Goal: Task Accomplishment & Management: Use online tool/utility

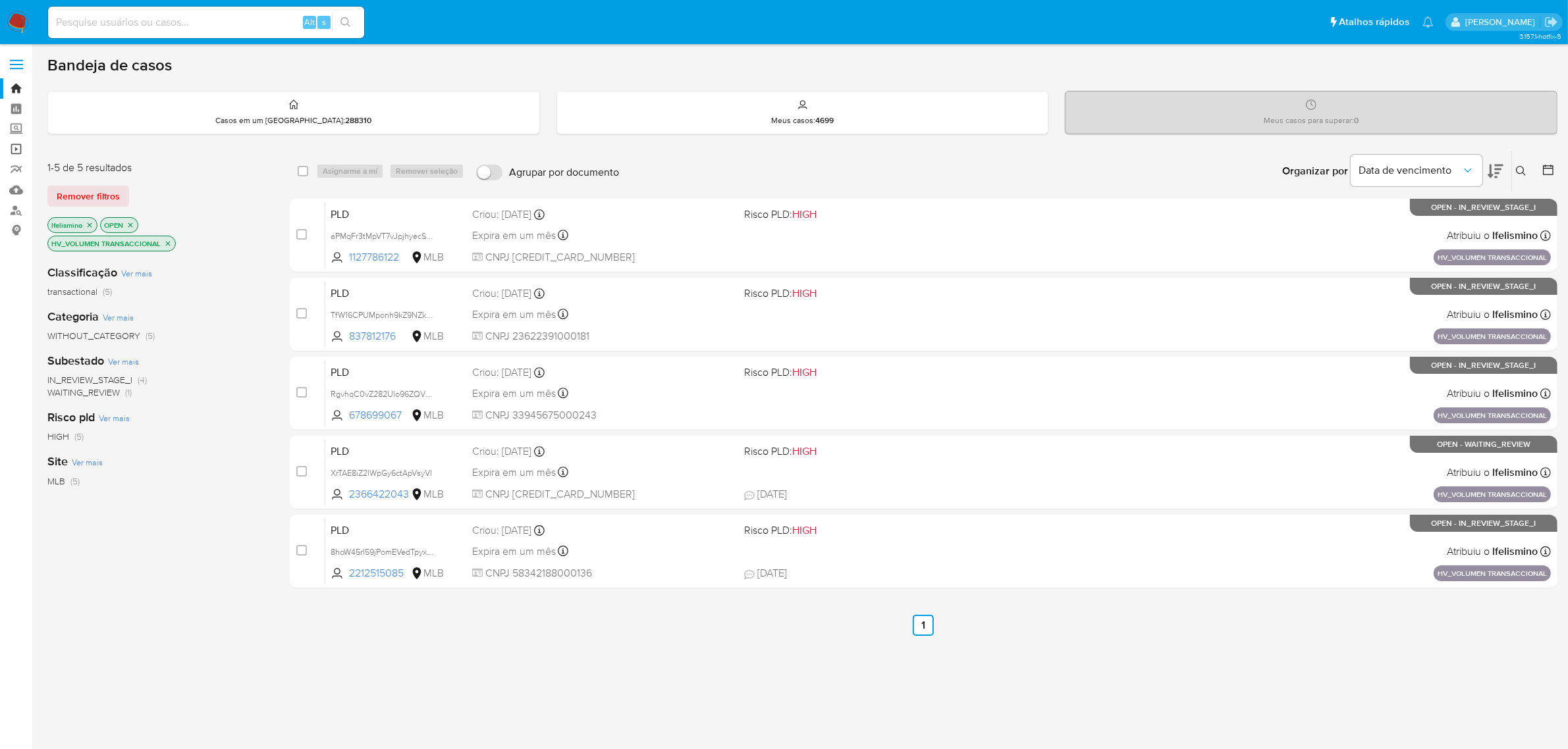
click at [22, 147] on link "Operações em massa" at bounding box center [78, 149] width 157 height 20
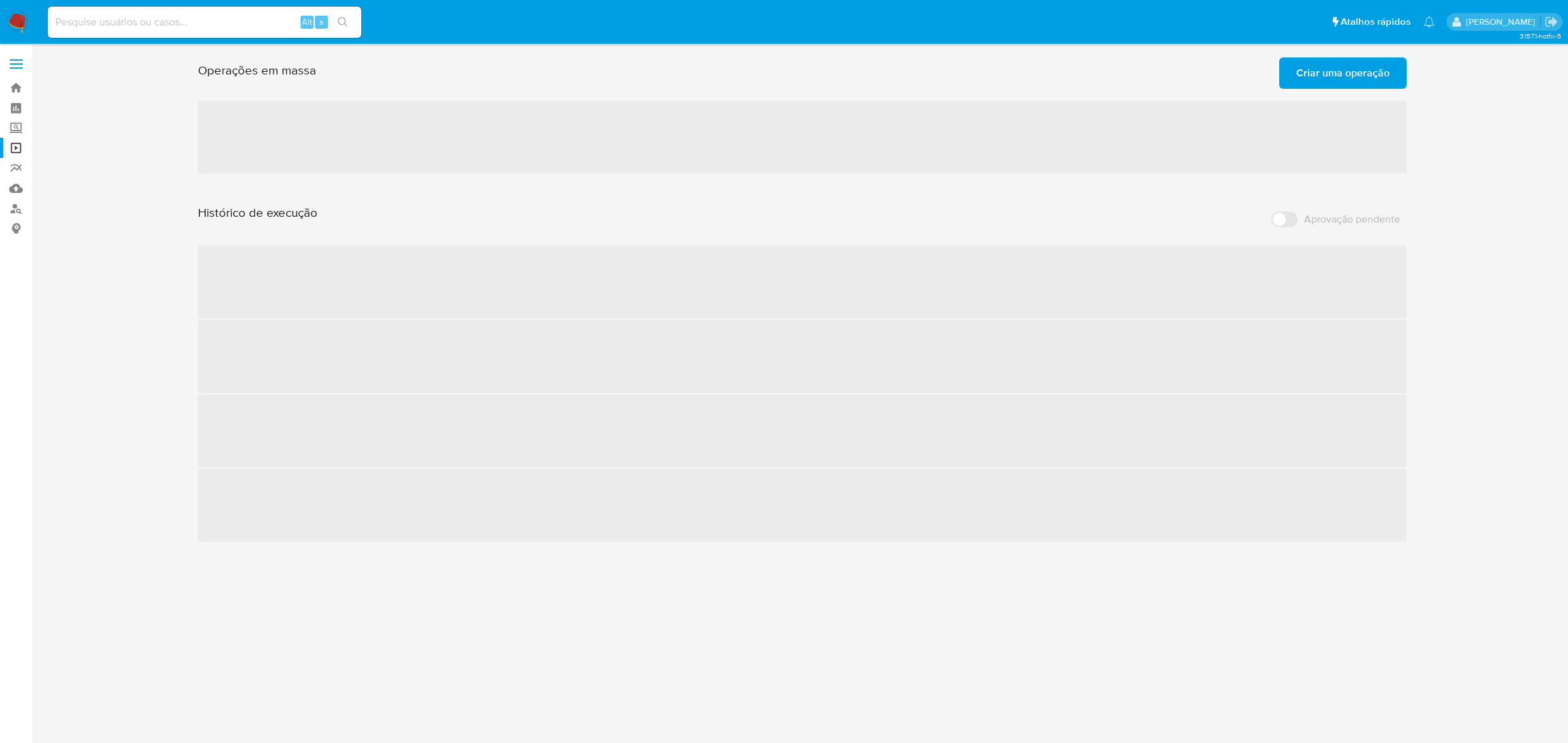
click at [1320, 66] on span "Criar uma operação" at bounding box center [1343, 73] width 94 height 29
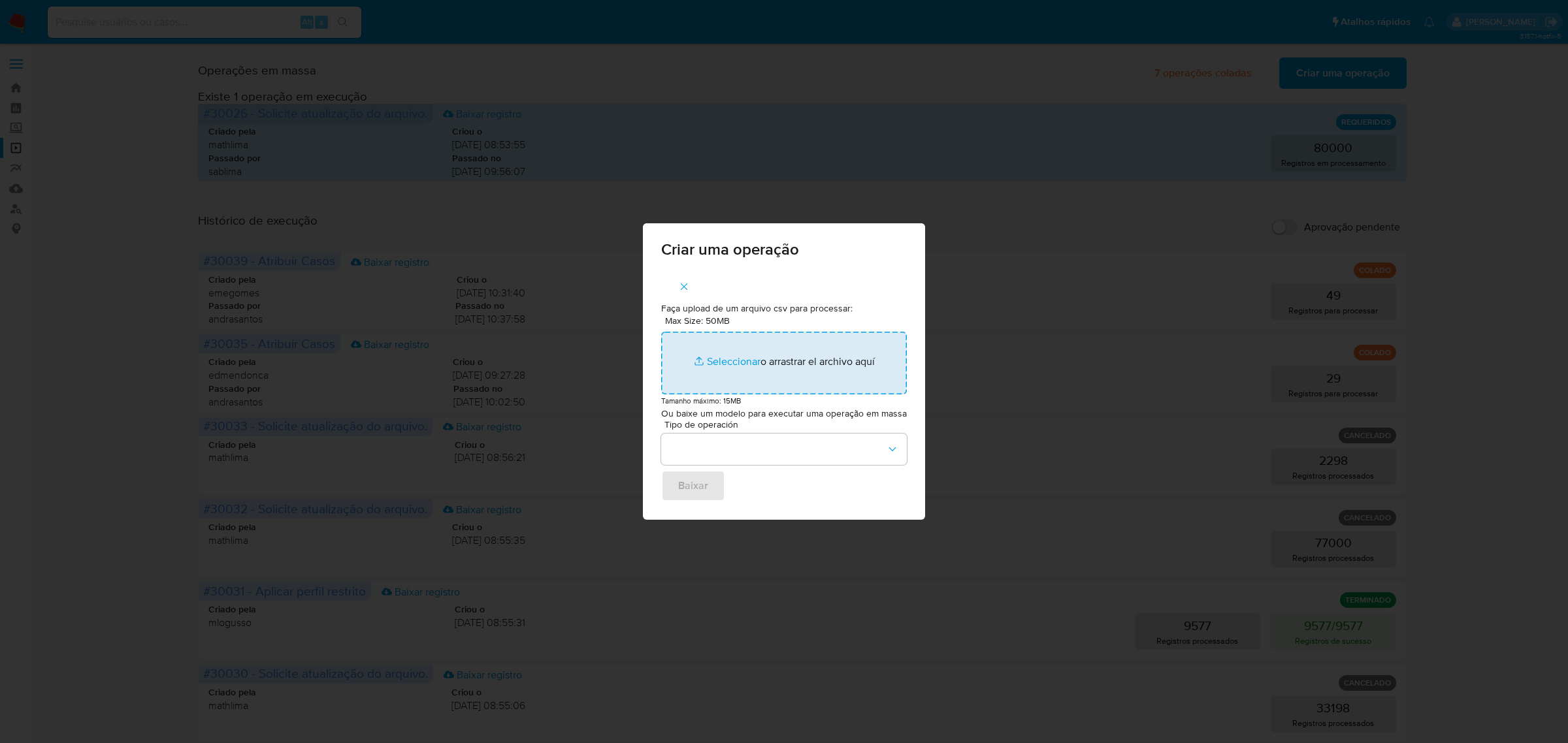
click at [702, 365] on input "Max Size: 50MB Seleccionar archivos" at bounding box center [783, 364] width 246 height 63
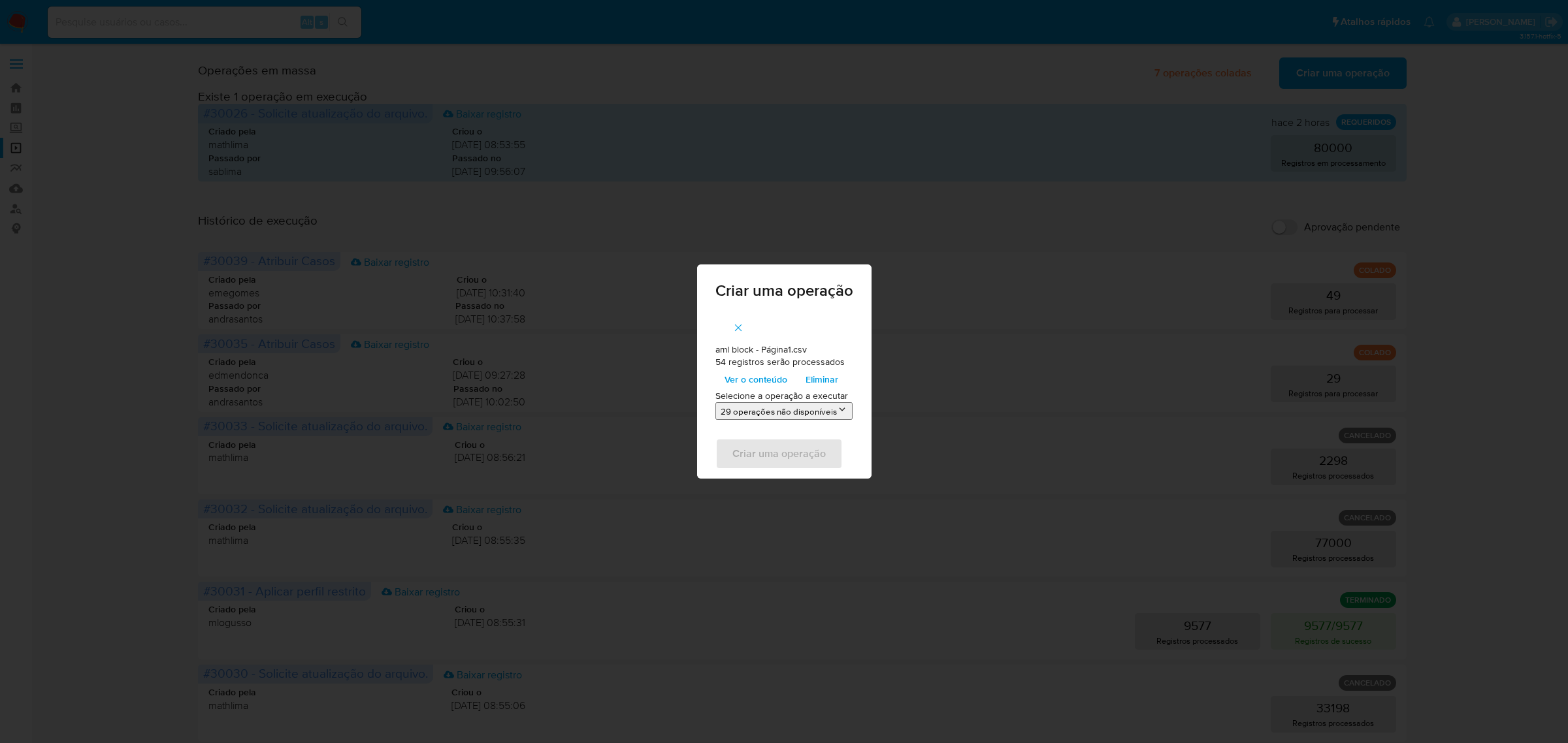
click at [773, 416] on button "29 operações não disponíveis" at bounding box center [783, 411] width 137 height 17
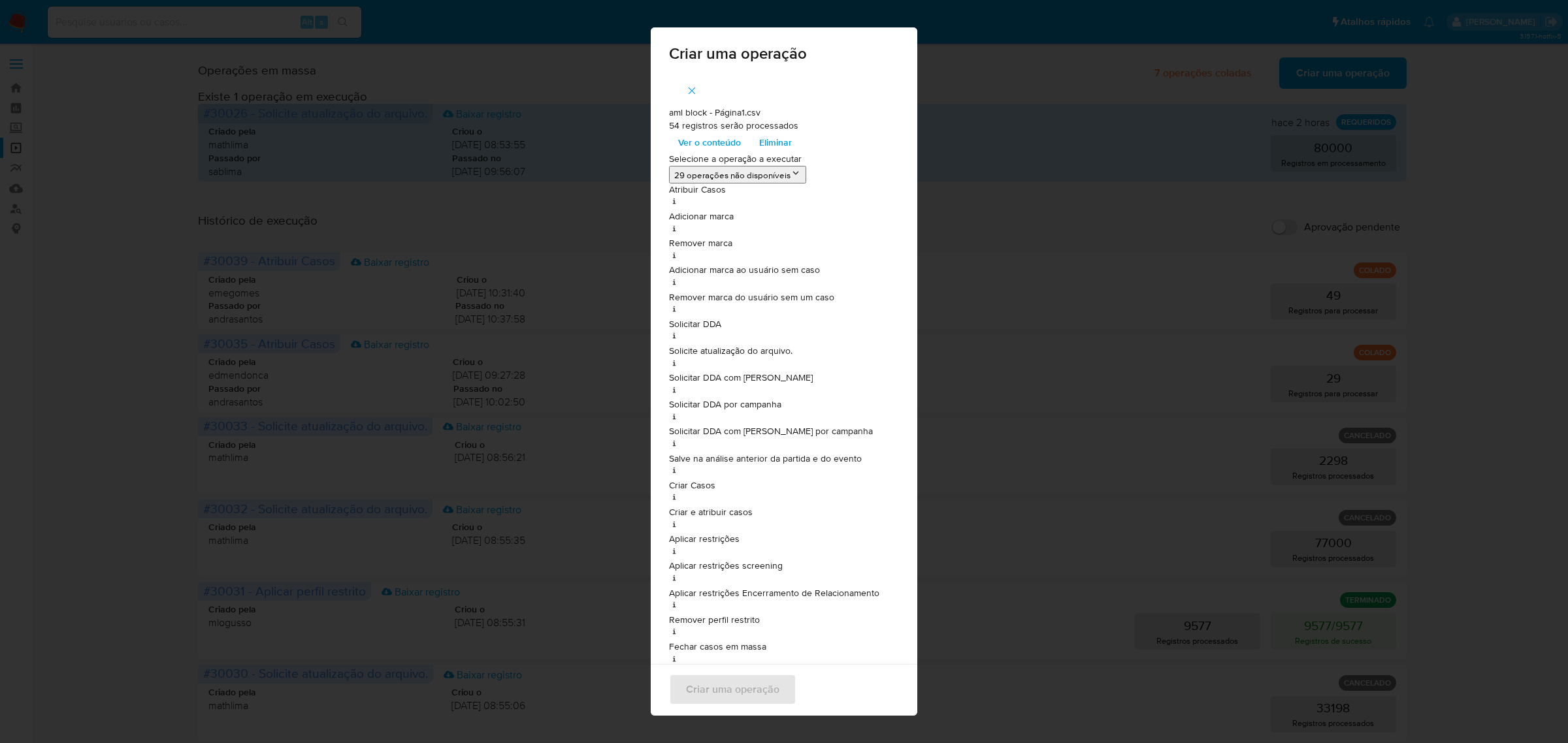
click at [566, 469] on div "Criar uma operação aml block - Página1.csv 54 registros serão processados Ver o…" at bounding box center [784, 372] width 1568 height 743
click at [686, 100] on span "button" at bounding box center [691, 90] width 11 height 29
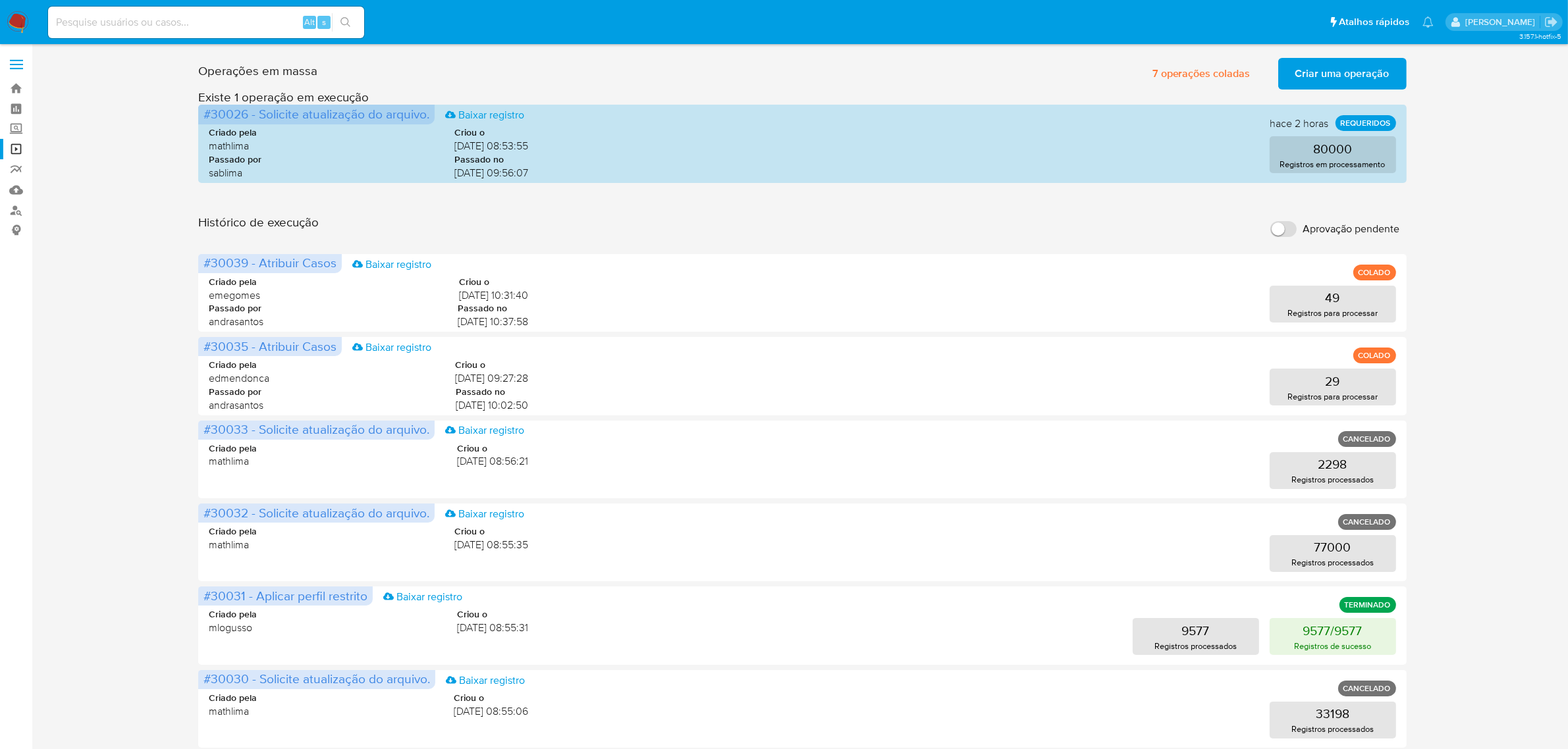
click at [1324, 61] on span "Criar uma operação" at bounding box center [1342, 73] width 94 height 29
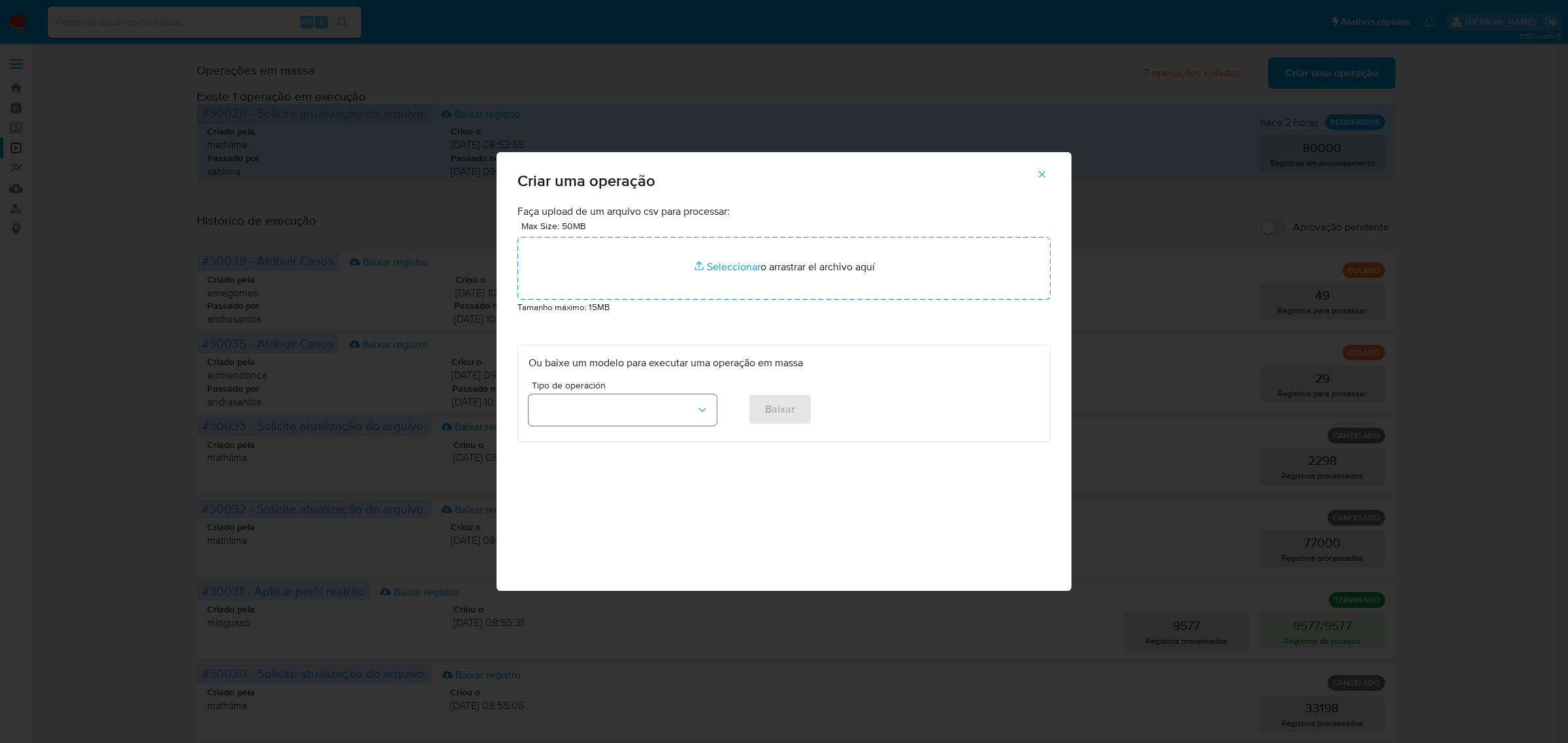
click at [635, 399] on button "button" at bounding box center [622, 410] width 188 height 31
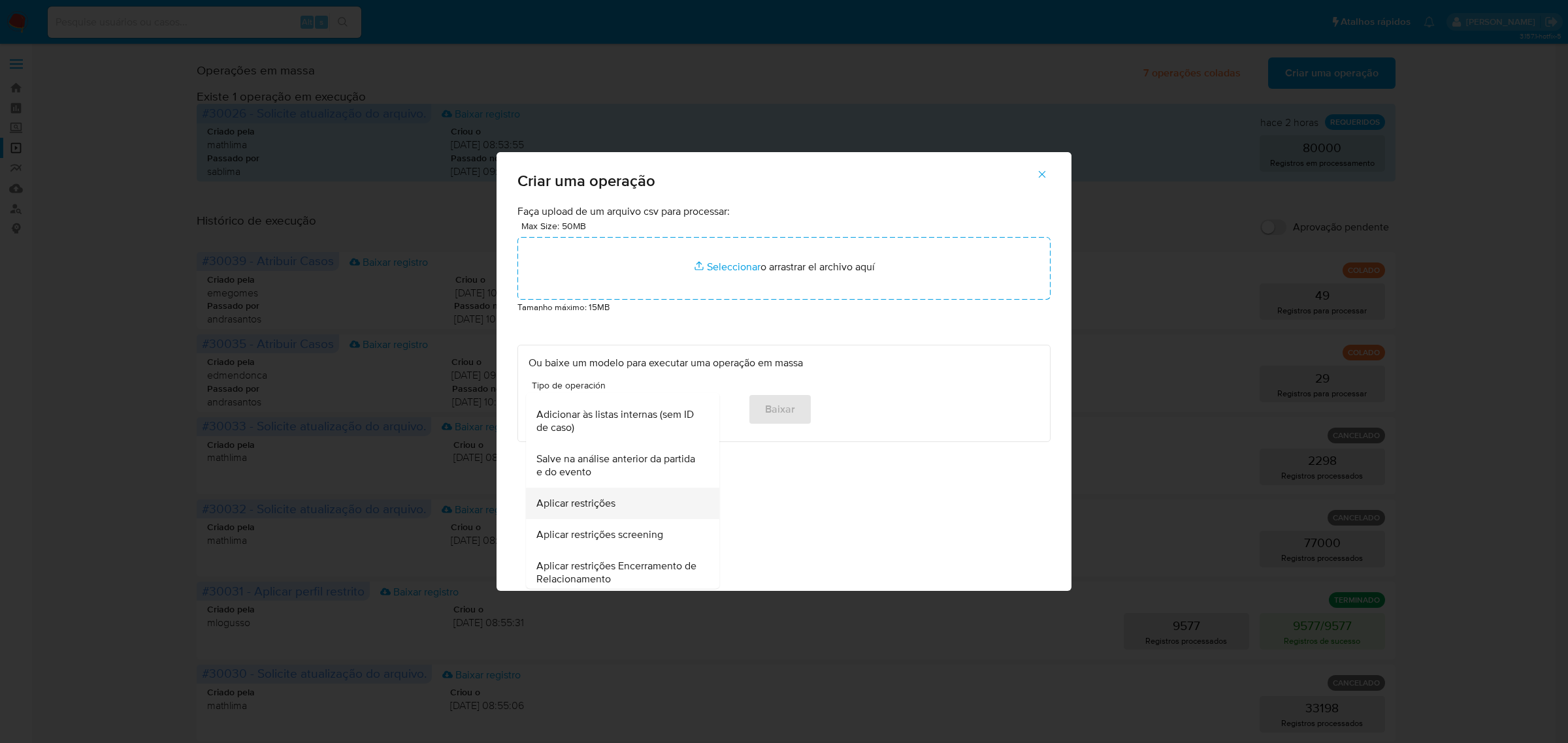
click at [635, 501] on div "Aplicar restrições" at bounding box center [619, 503] width 164 height 31
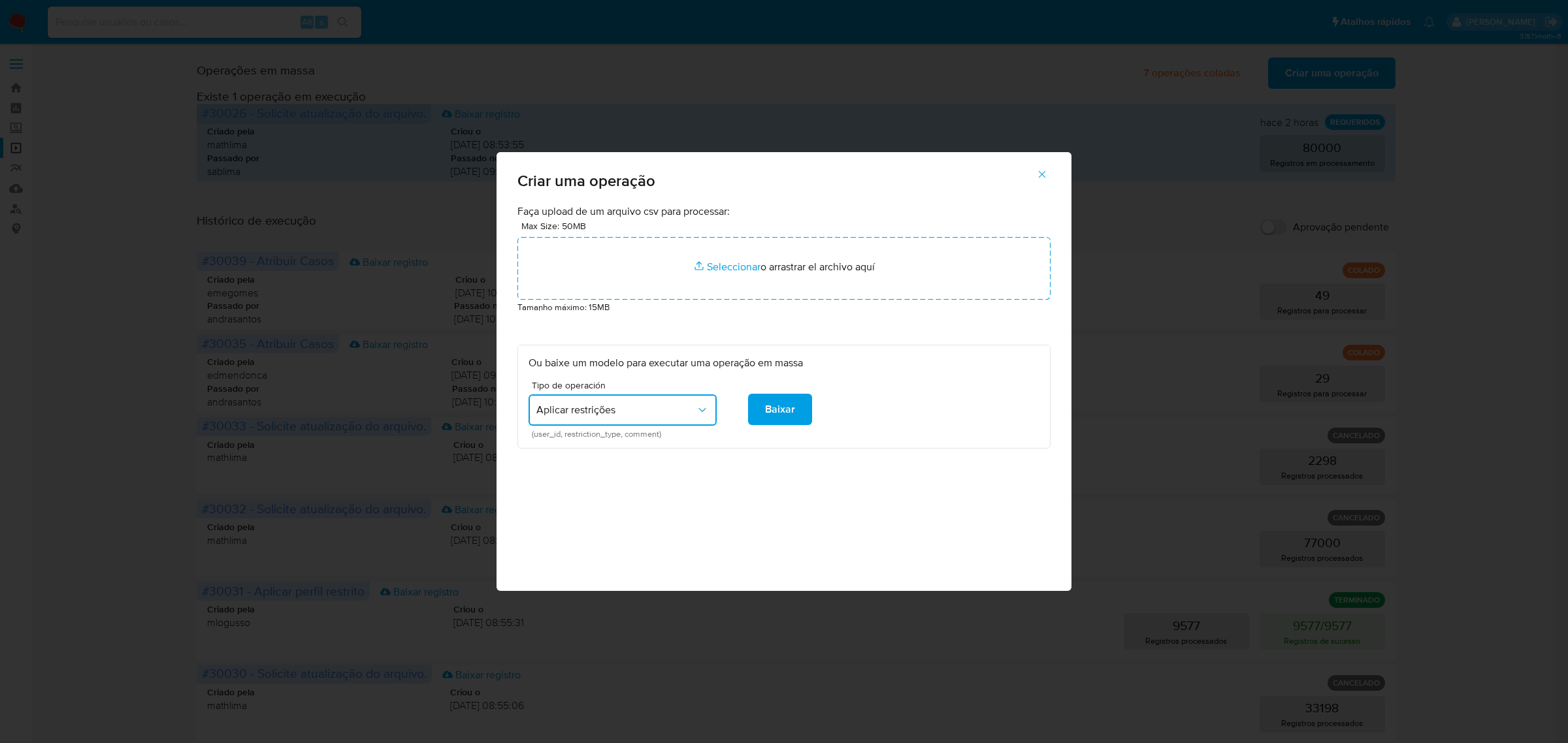
click at [635, 415] on span "Aplicar restrições" at bounding box center [616, 410] width 159 height 13
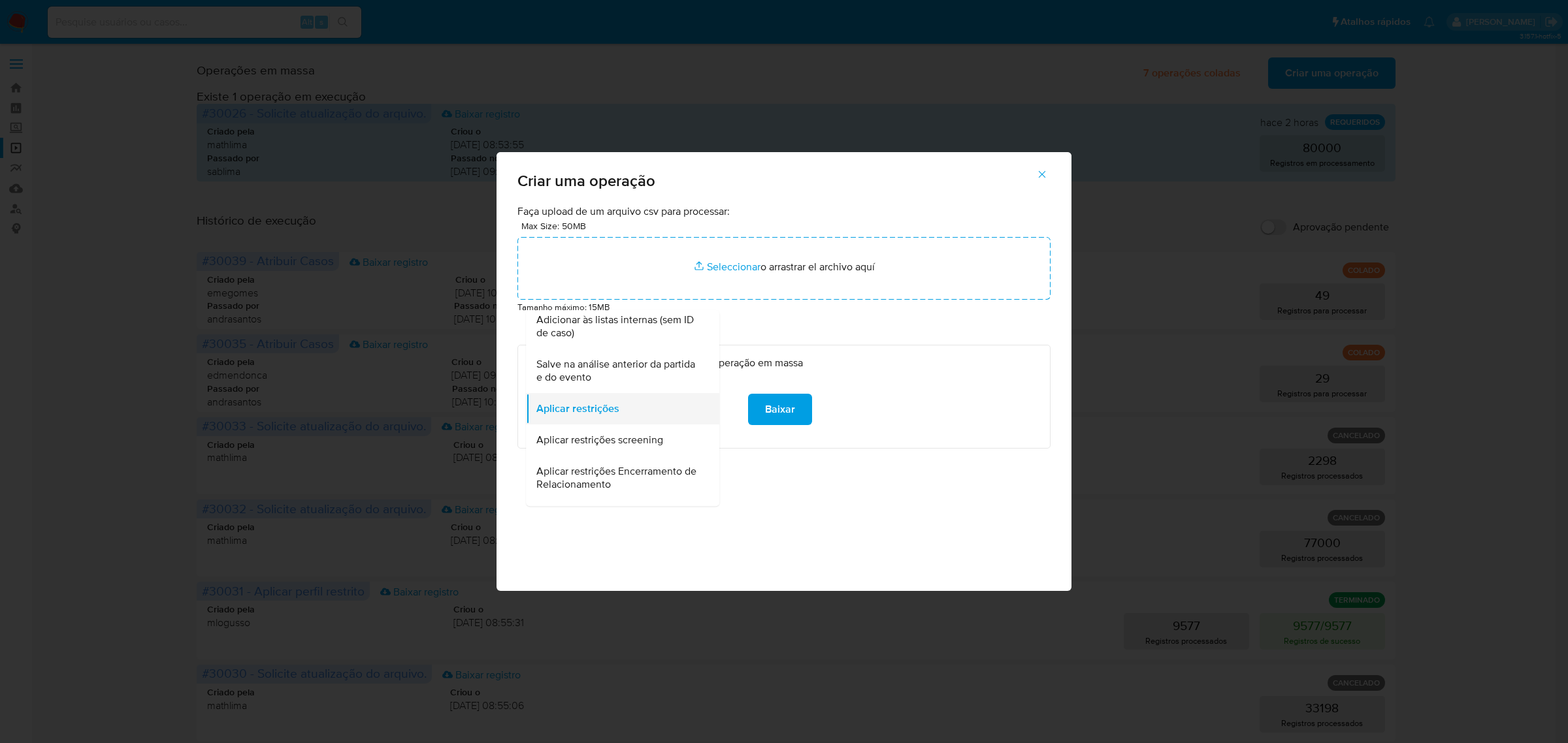
scroll to position [338, 0]
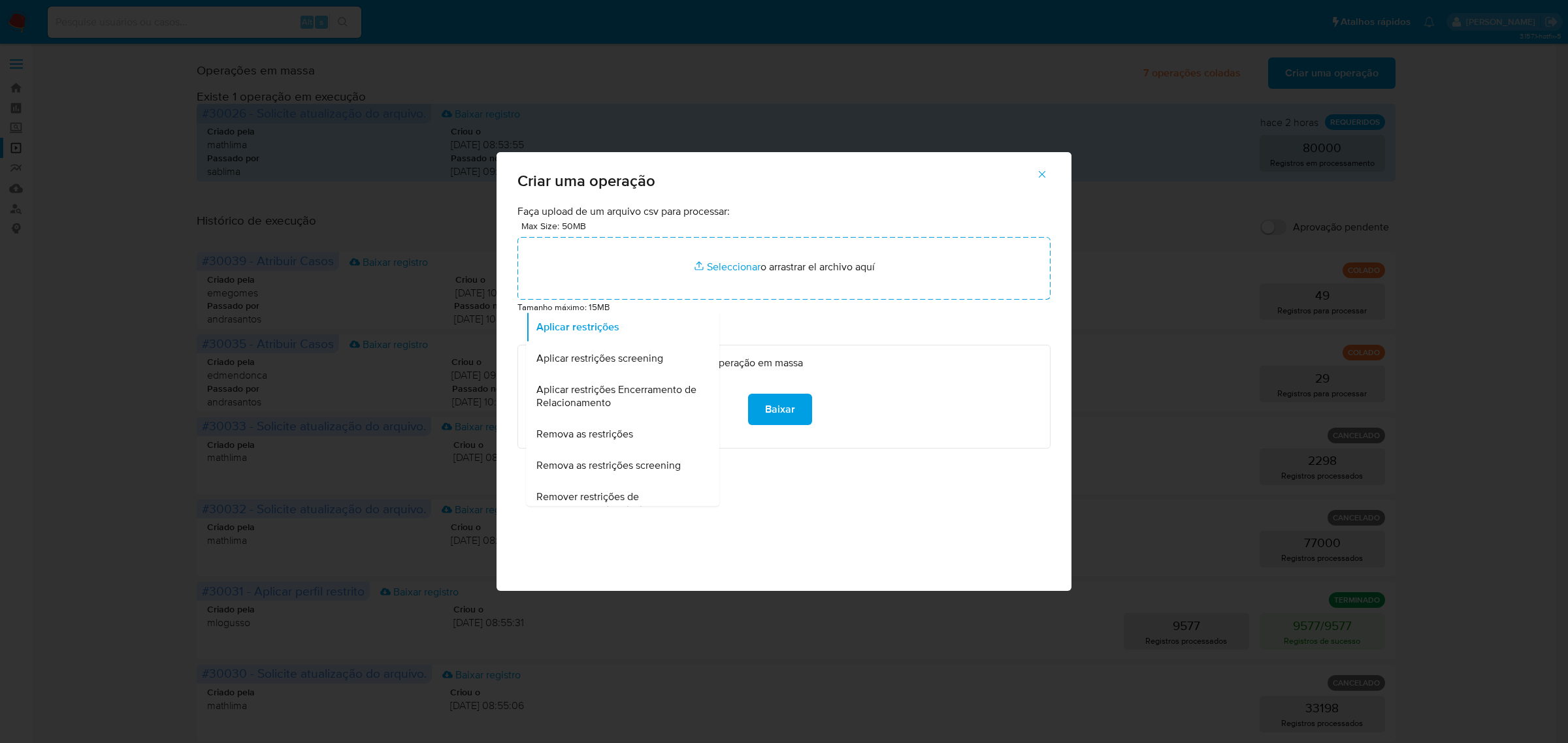
click at [898, 510] on div "Faça upload de um arquivo csv para processar: Max Size: 50MB Seleccionar archiv…" at bounding box center [784, 398] width 575 height 386
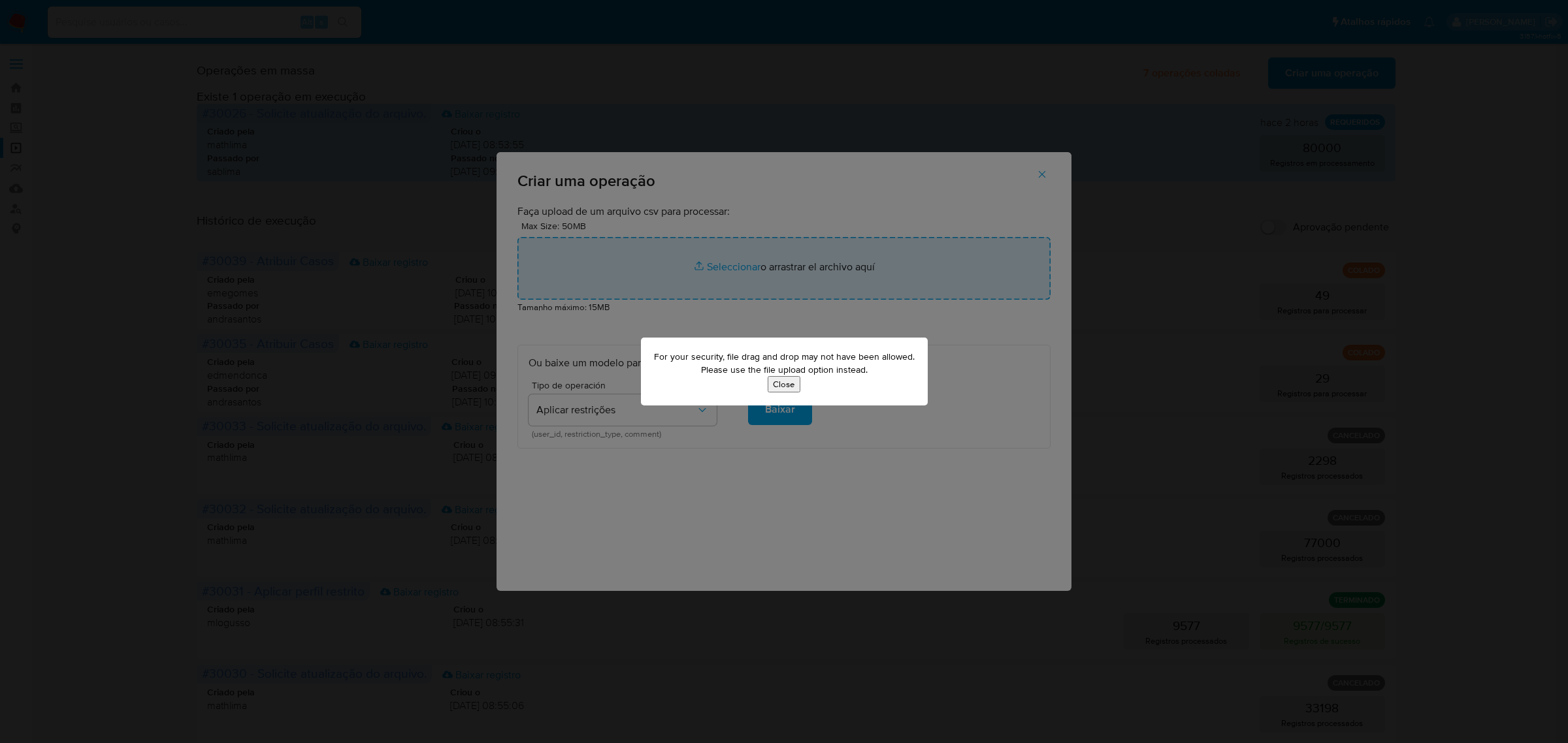
click at [787, 389] on button "Close" at bounding box center [783, 384] width 32 height 17
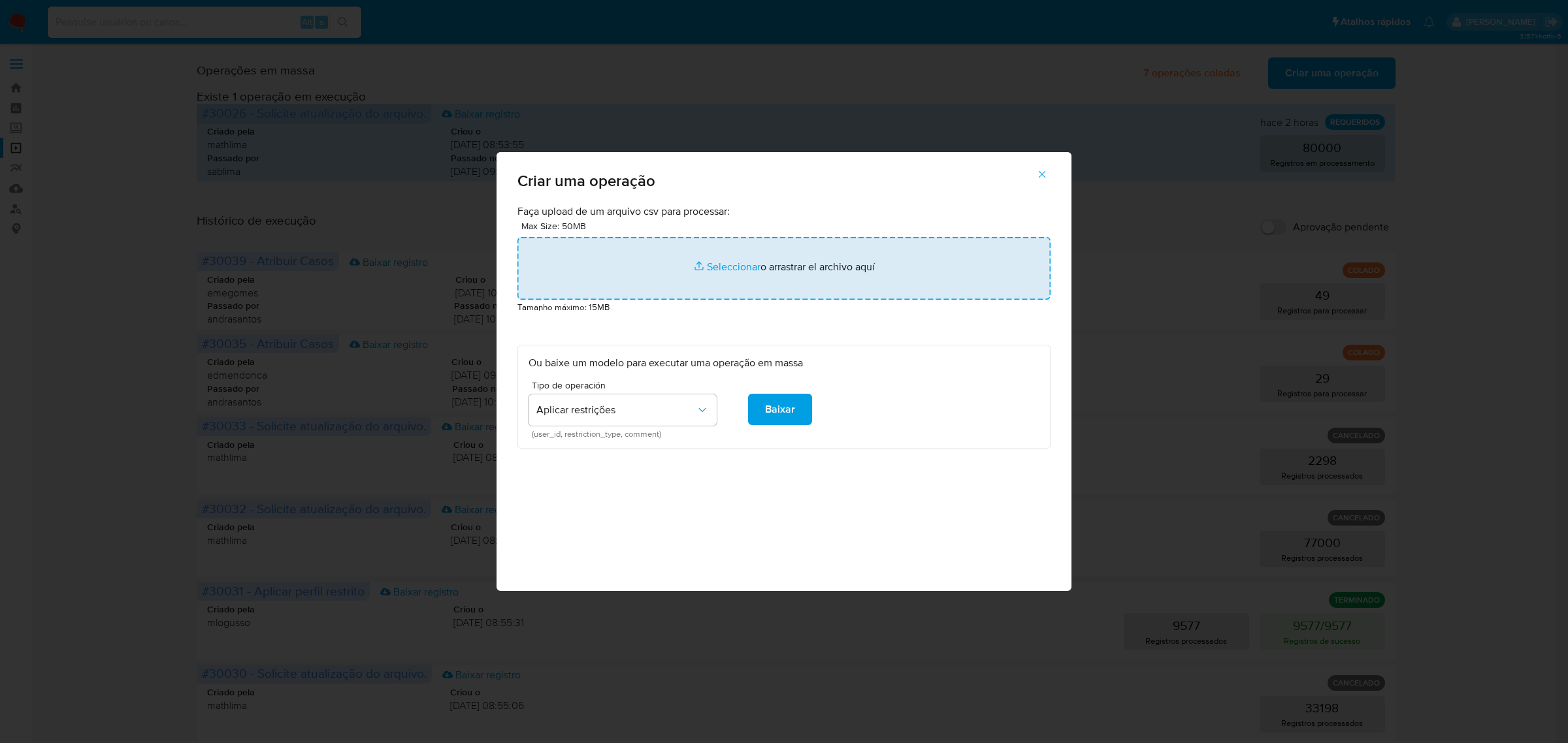
click at [781, 265] on input "file" at bounding box center [784, 268] width 533 height 63
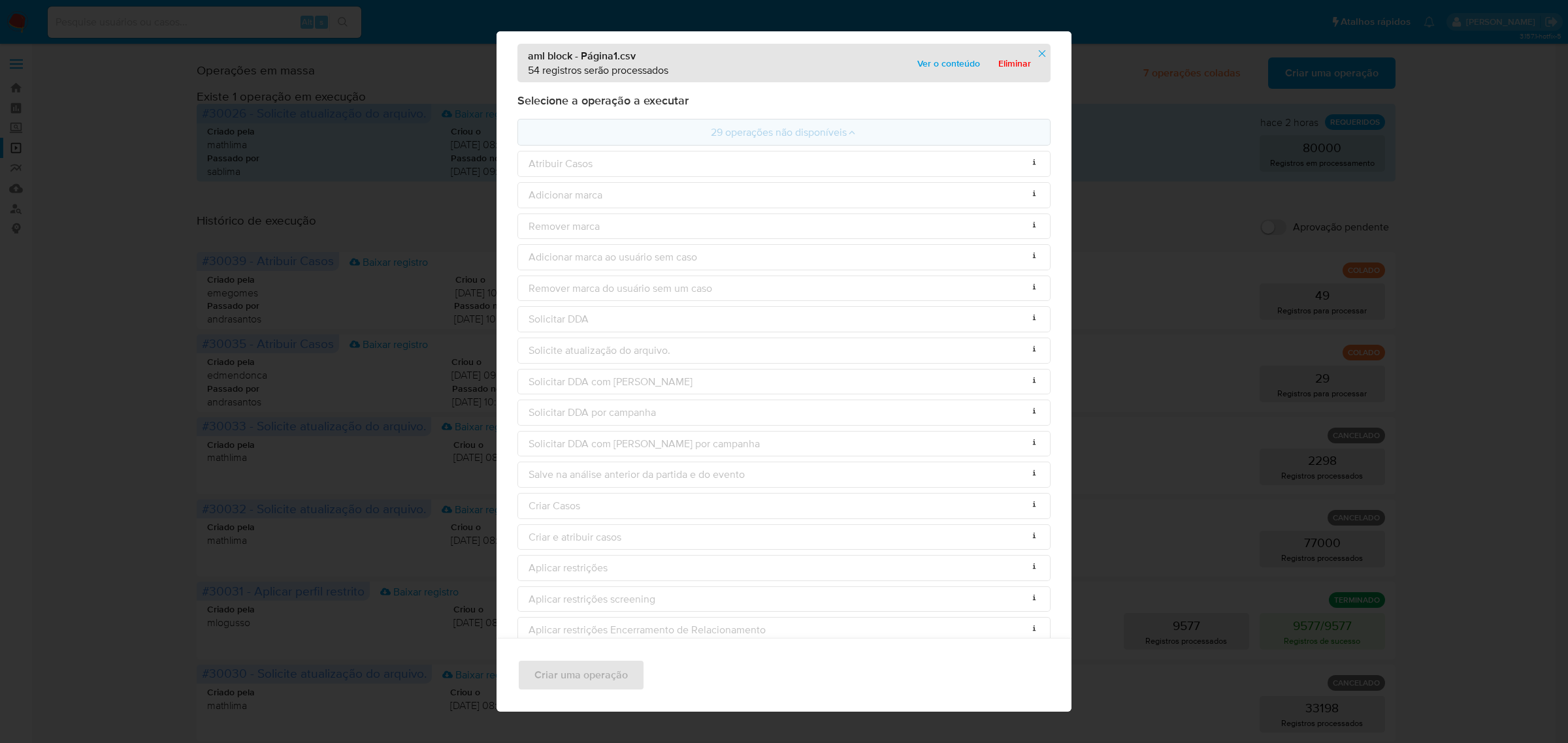
scroll to position [0, 0]
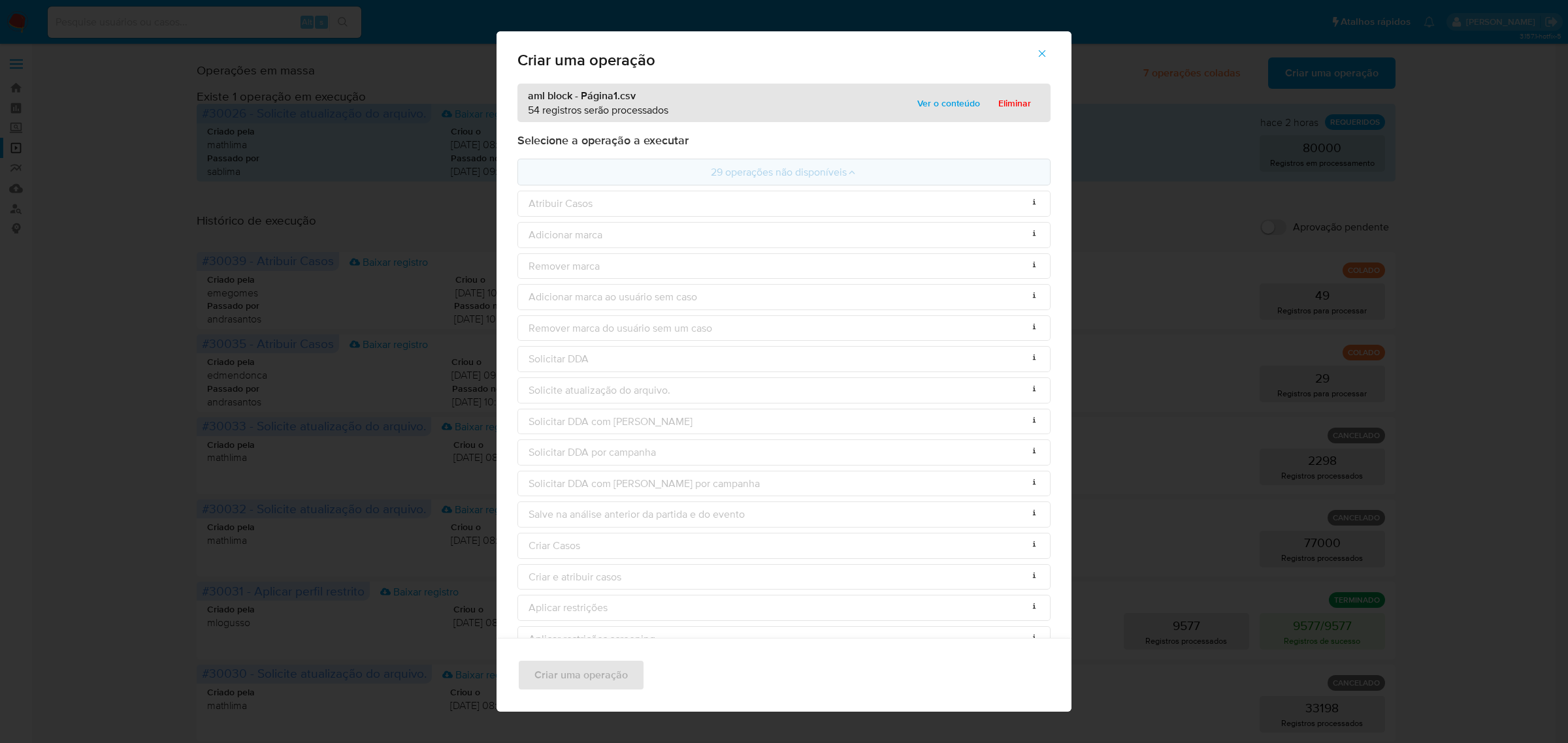
click at [942, 105] on span "Ver o conteúdo" at bounding box center [948, 103] width 63 height 18
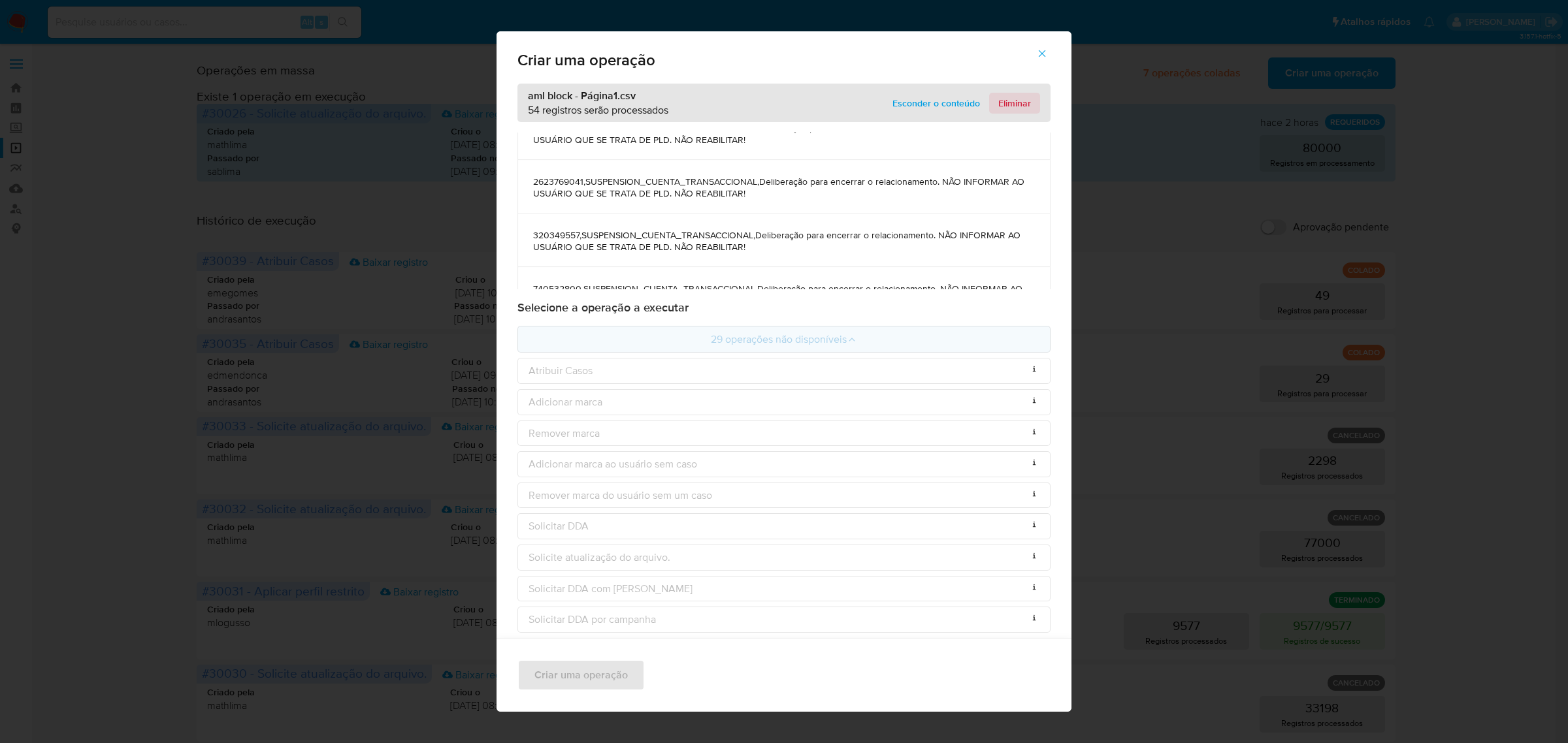
click at [1017, 112] on span "Eliminar" at bounding box center [1014, 103] width 32 height 18
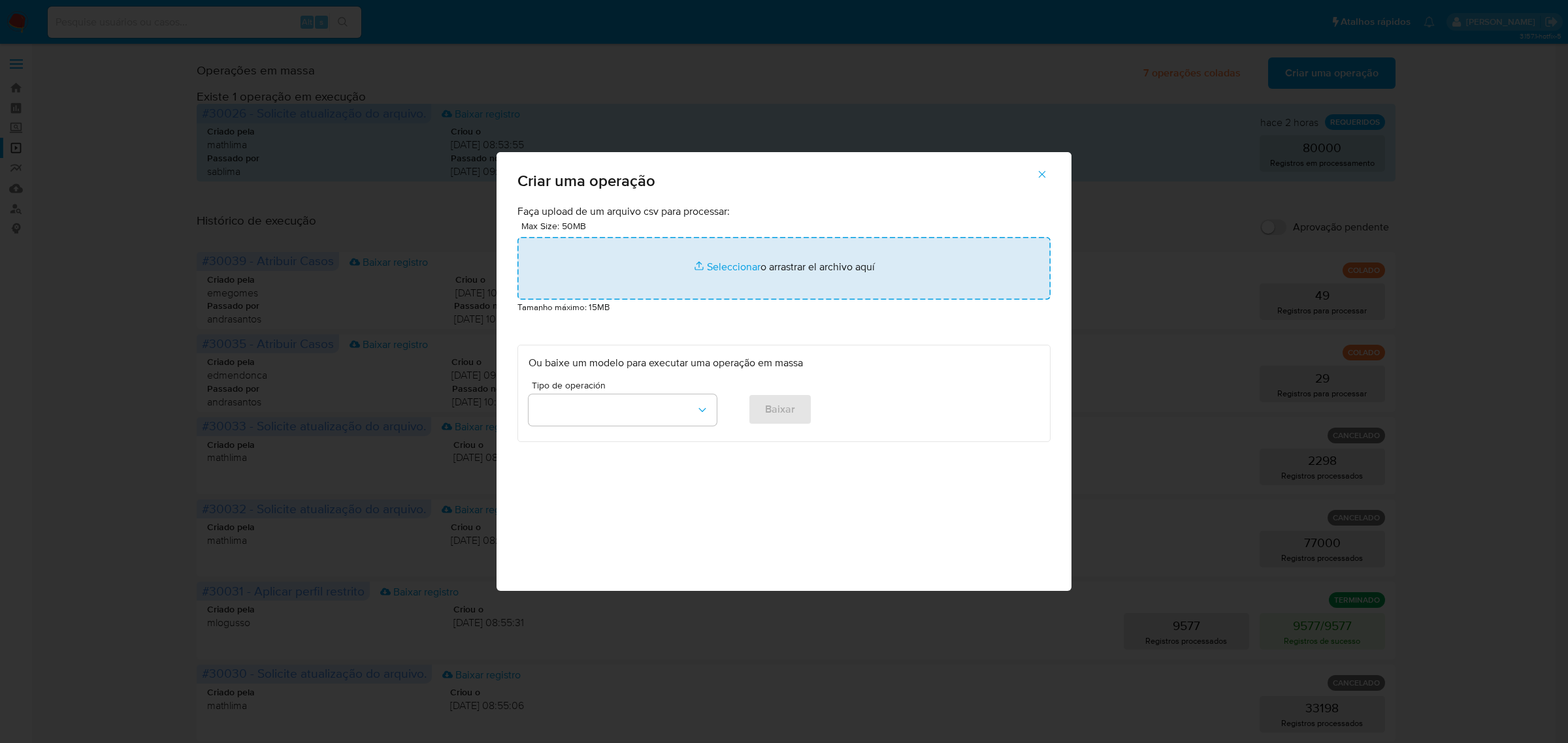
click at [732, 262] on input "file" at bounding box center [784, 268] width 533 height 63
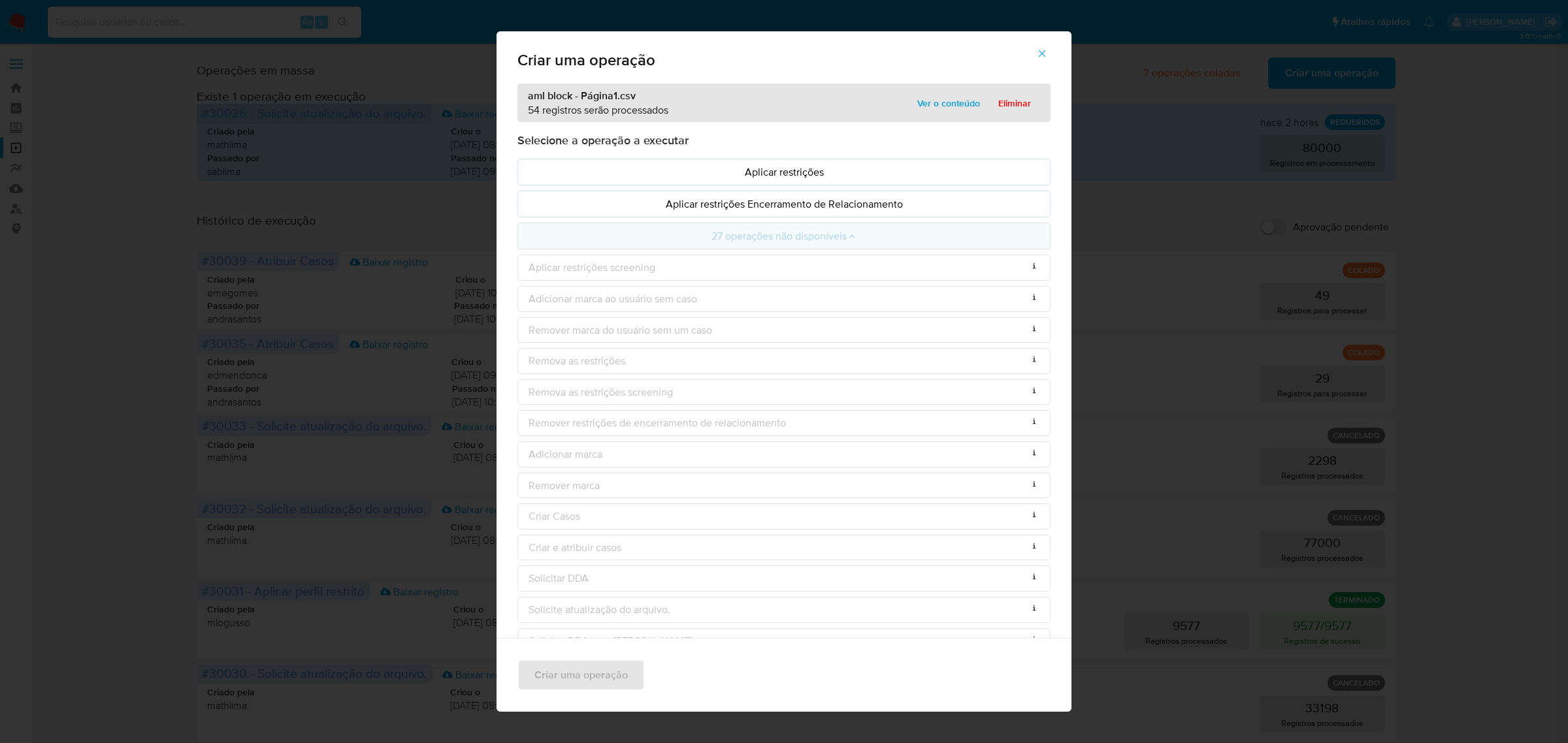
click at [932, 107] on span "Ver o conteúdo" at bounding box center [948, 103] width 63 height 18
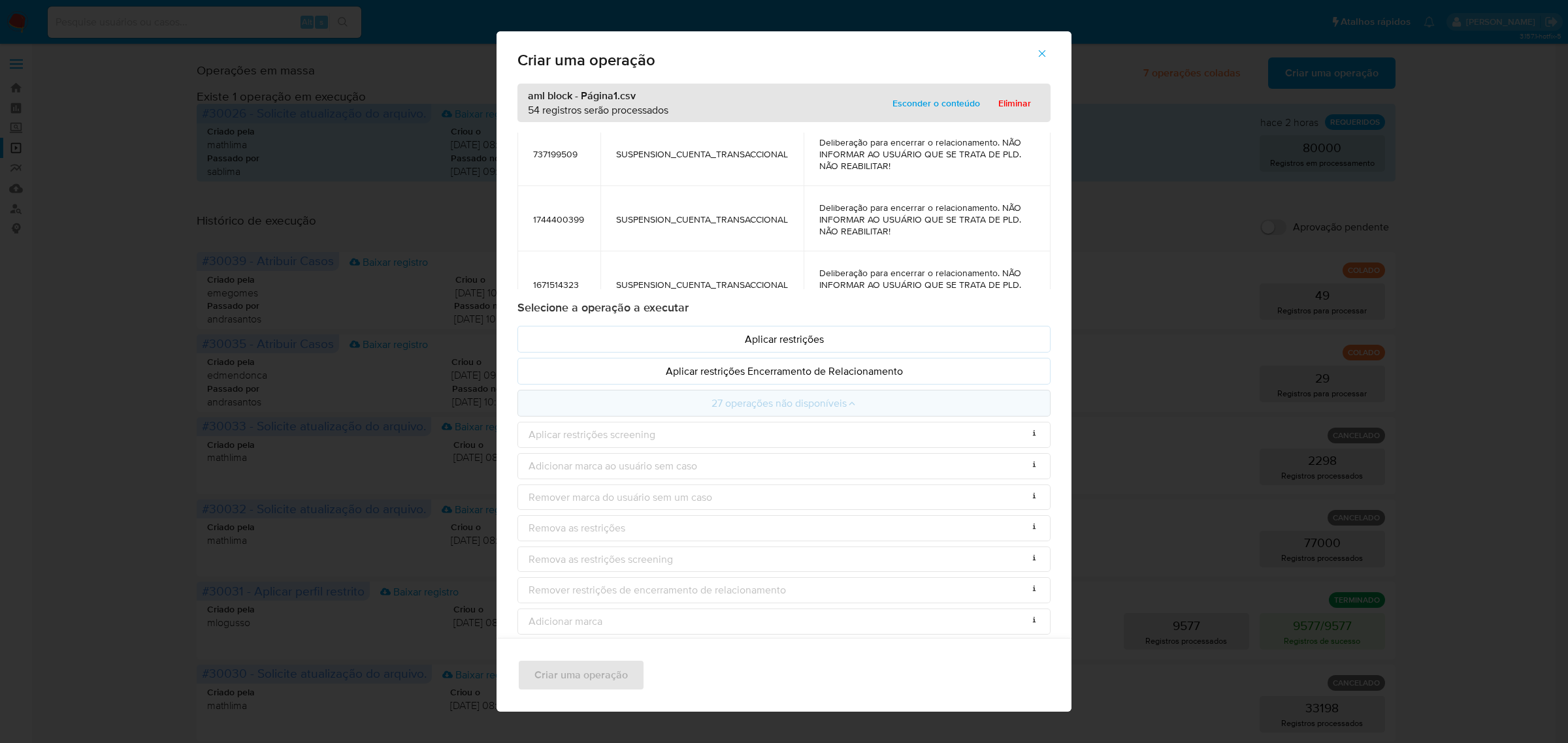
scroll to position [81, 0]
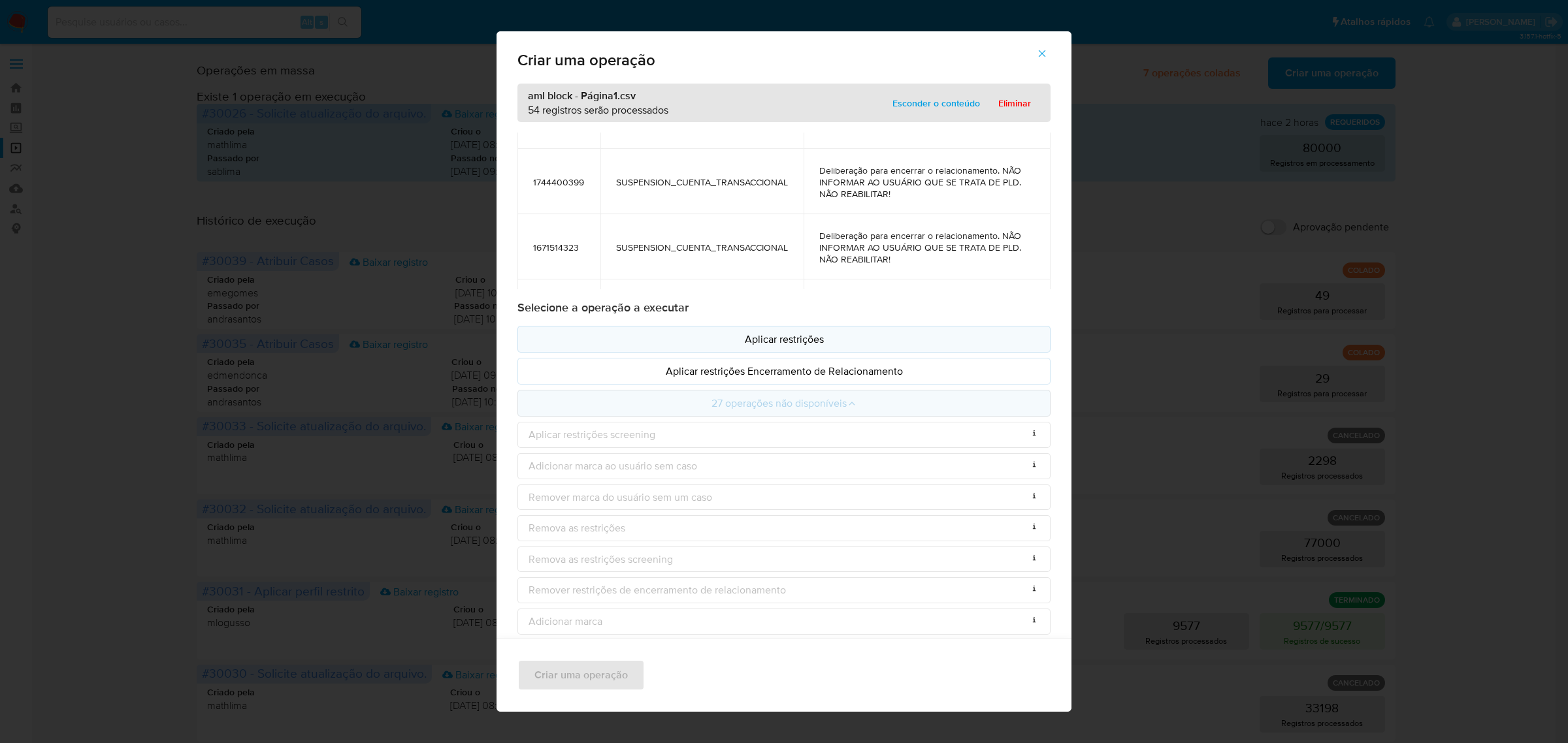
click at [790, 335] on p "Aplicar restrições" at bounding box center [784, 339] width 510 height 15
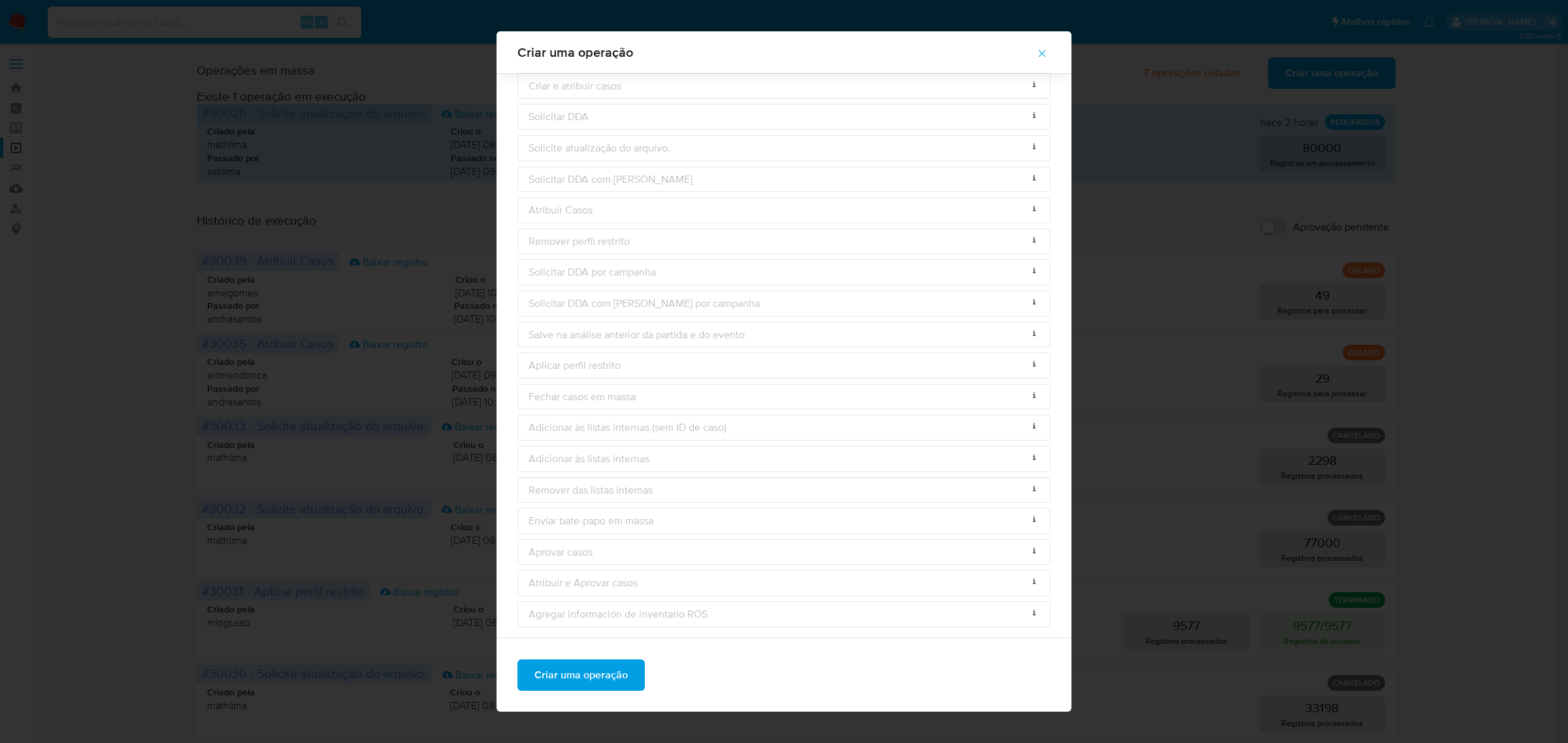
scroll to position [658, 0]
click at [585, 670] on span "Criar uma operação" at bounding box center [580, 664] width 94 height 29
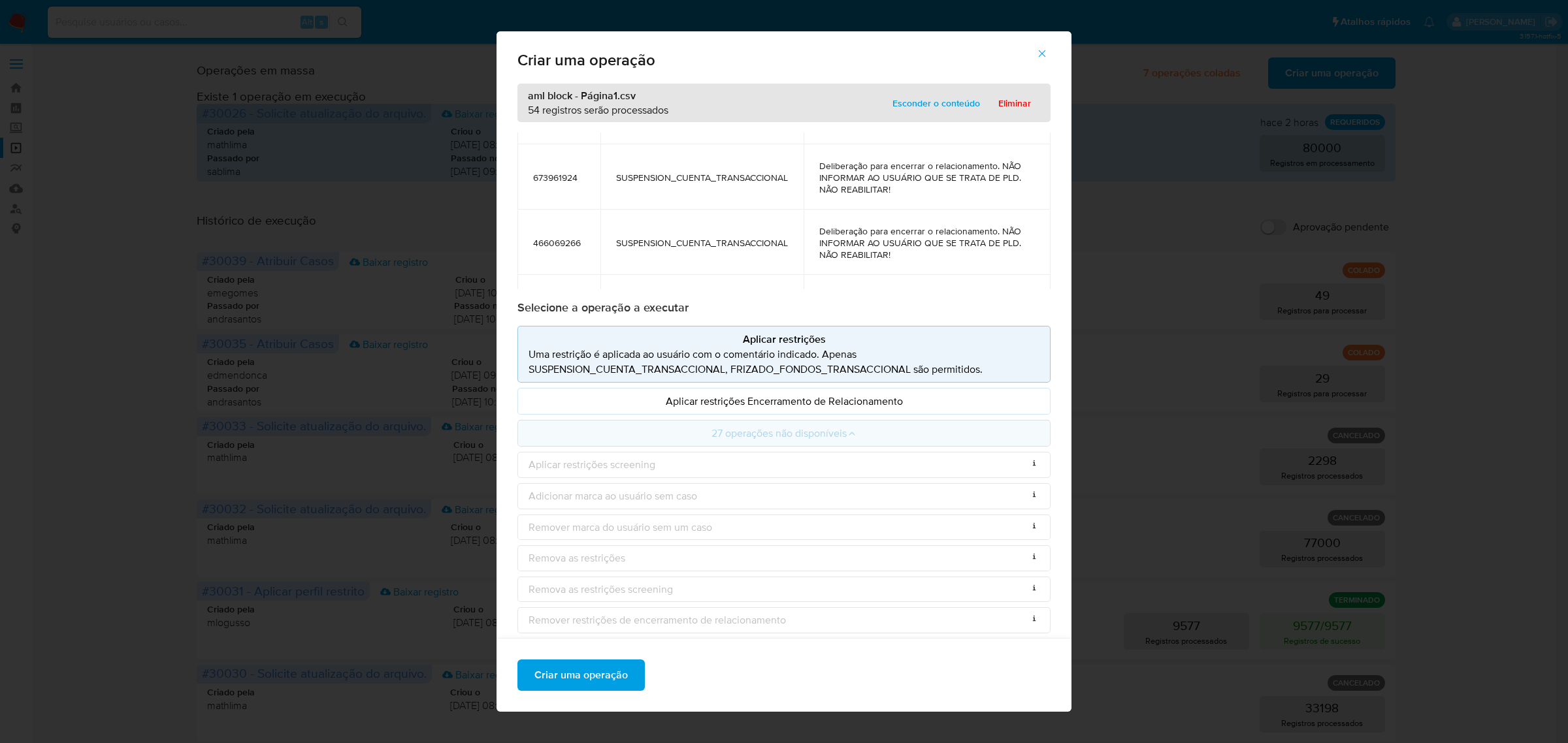
scroll to position [1225, 0]
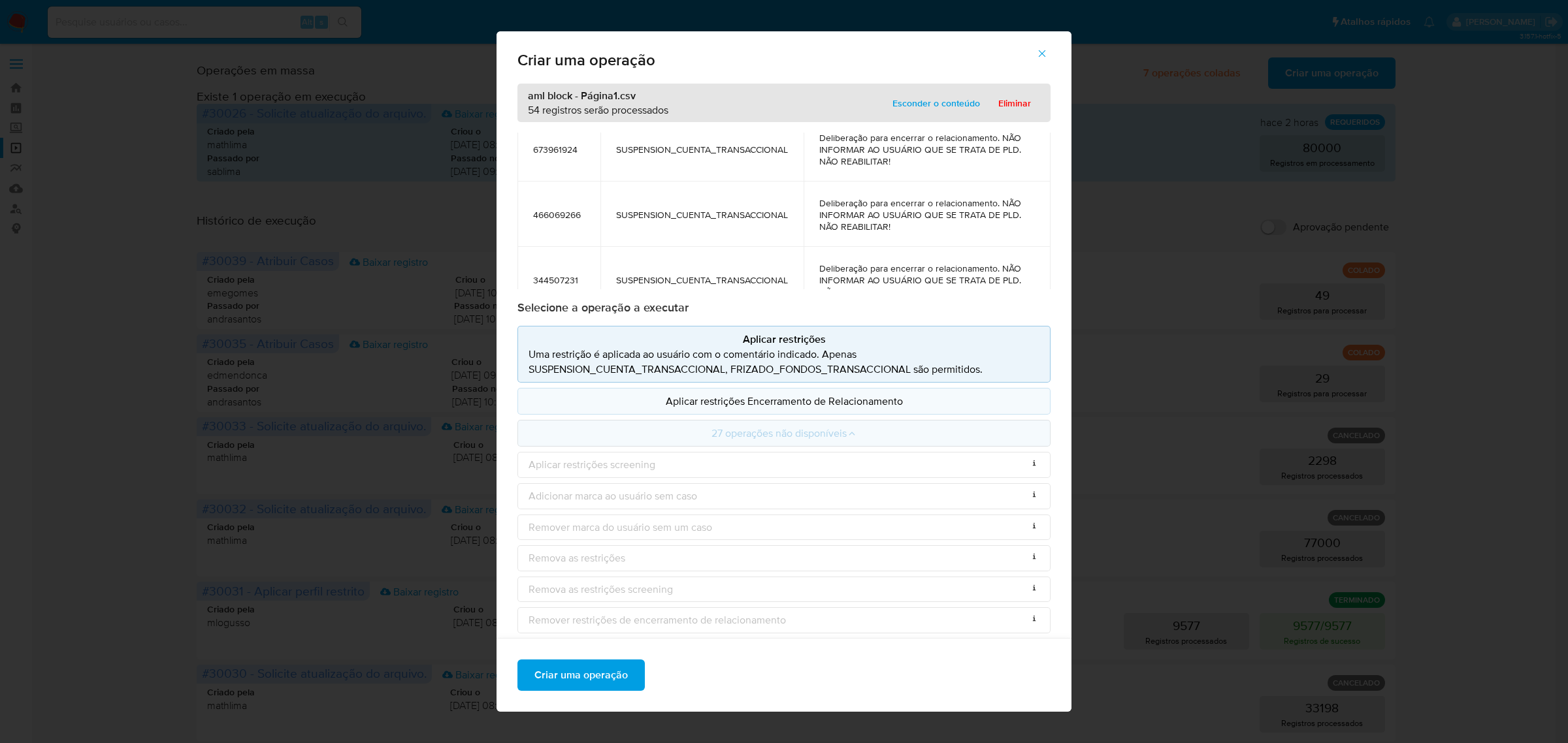
click at [717, 404] on p "Aplicar restrições Encerramento de Relacionamento" at bounding box center [784, 401] width 510 height 15
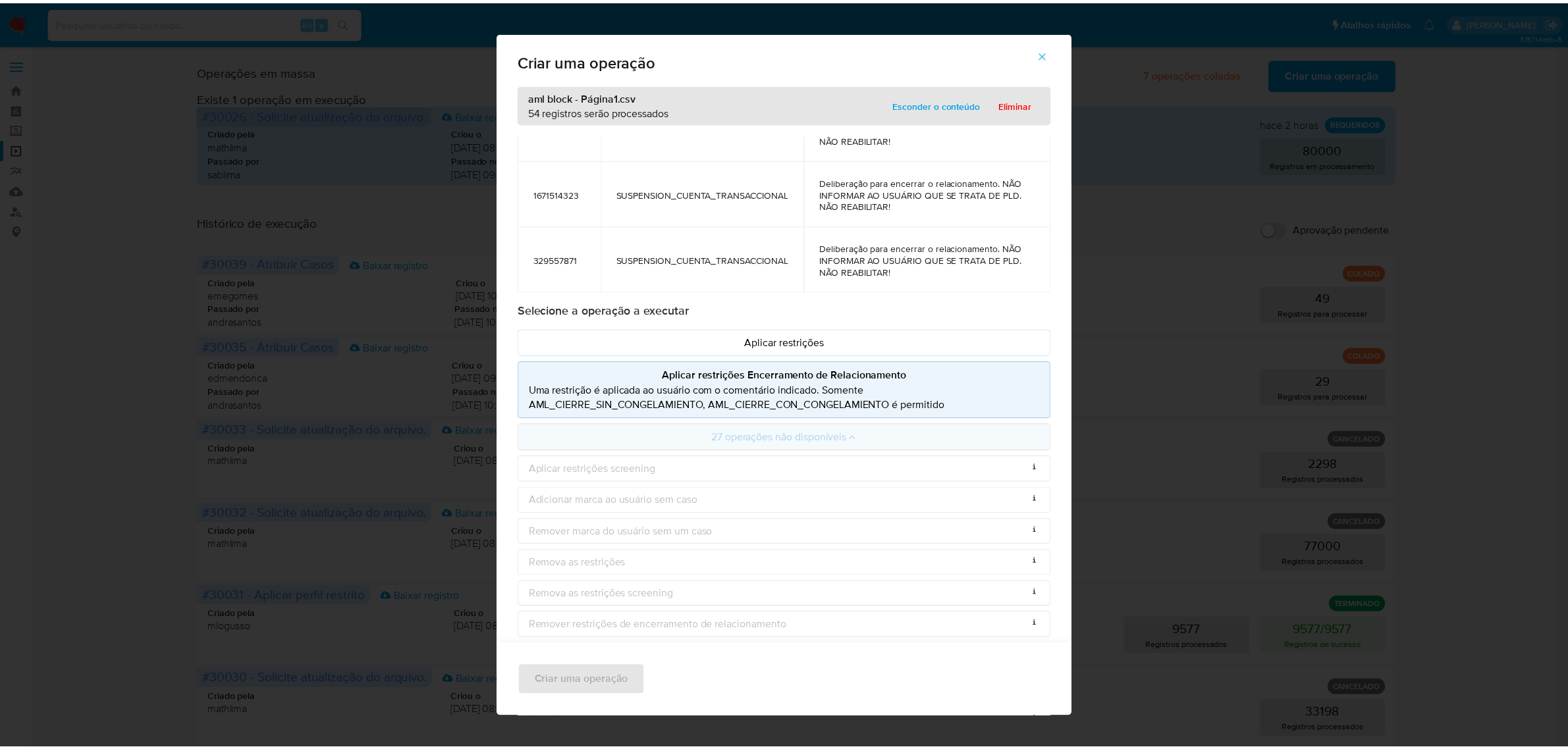
scroll to position [0, 0]
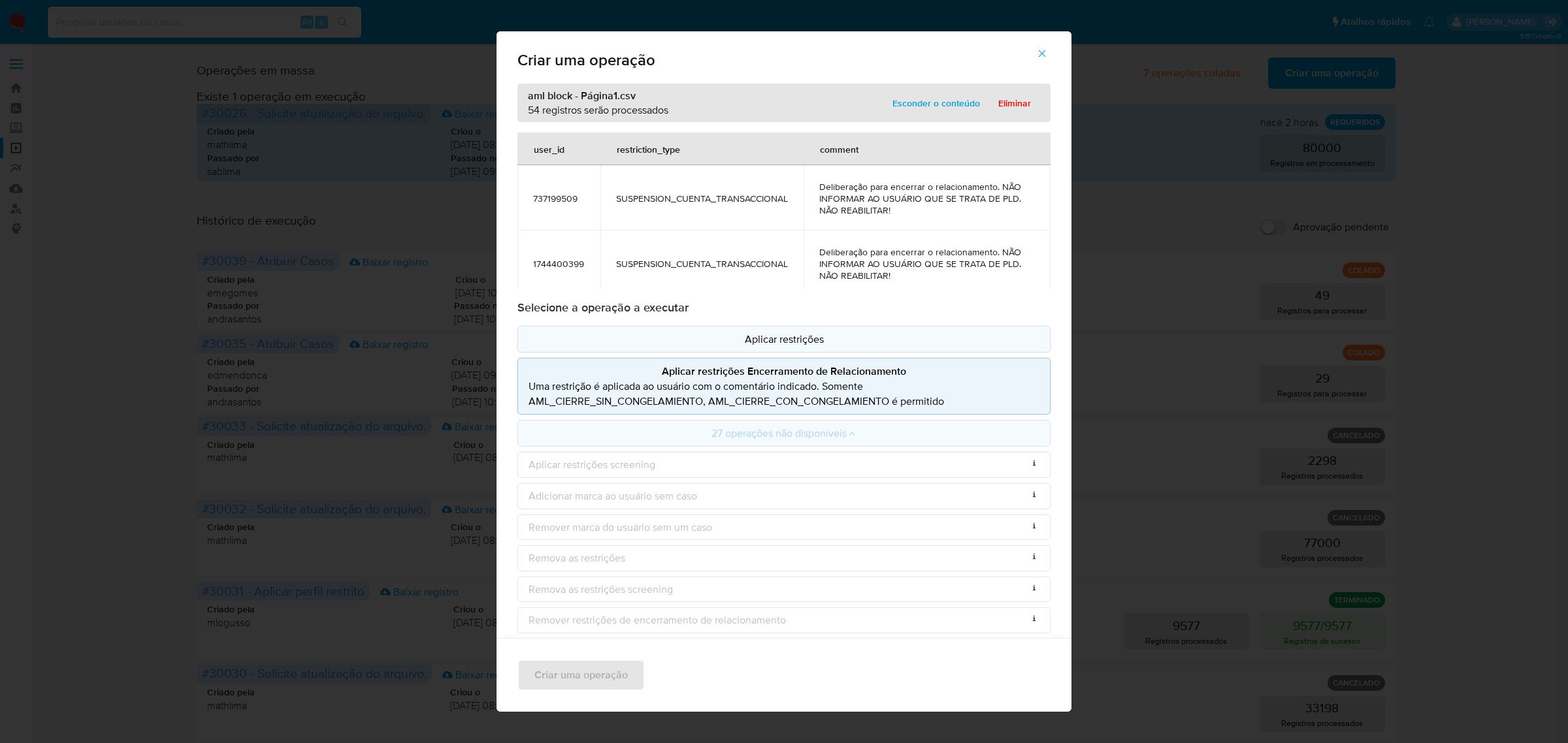
click at [799, 347] on p "Aplicar restrições" at bounding box center [784, 339] width 510 height 15
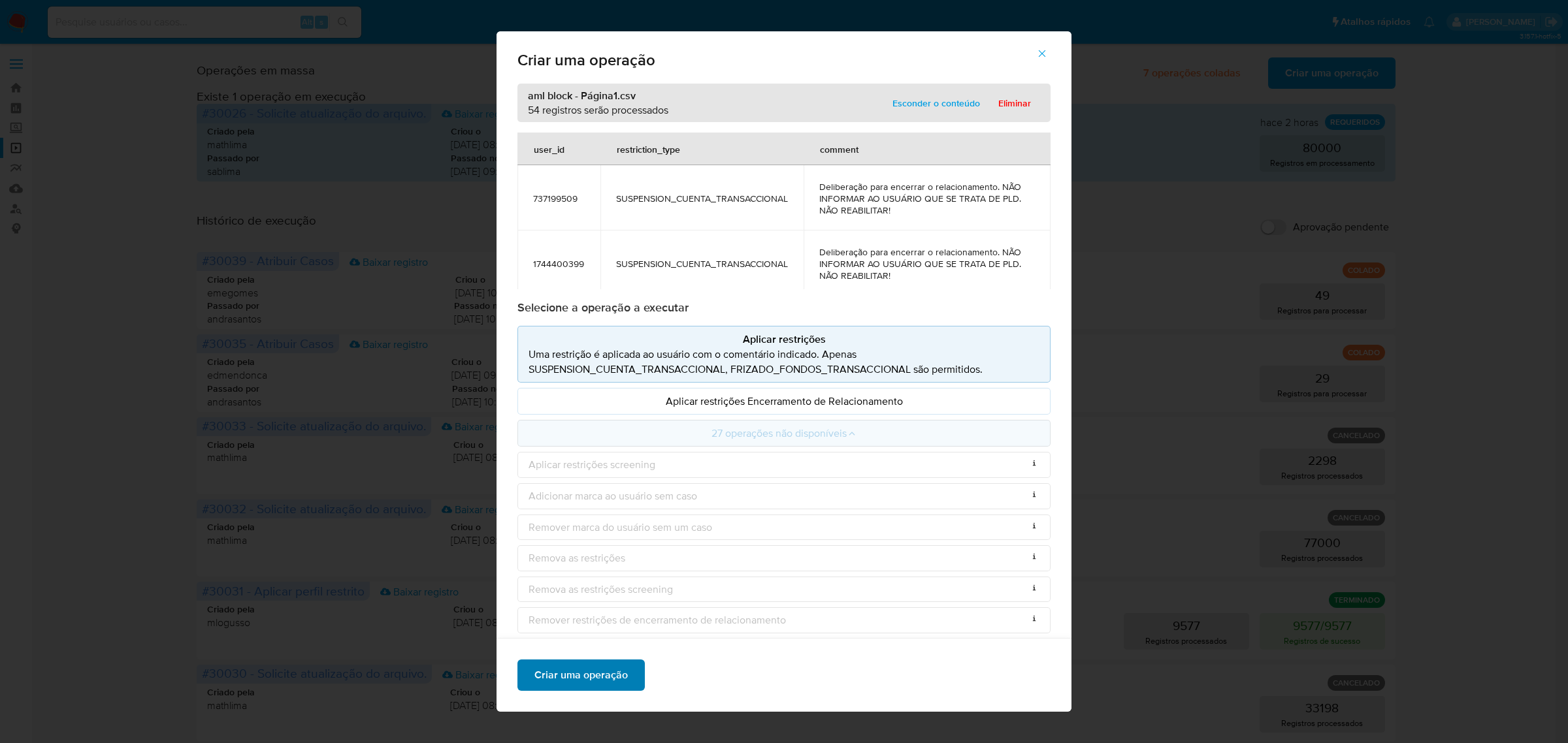
click at [600, 677] on span "Criar uma operação" at bounding box center [580, 675] width 94 height 29
click at [1039, 53] on button "button" at bounding box center [1042, 53] width 45 height 31
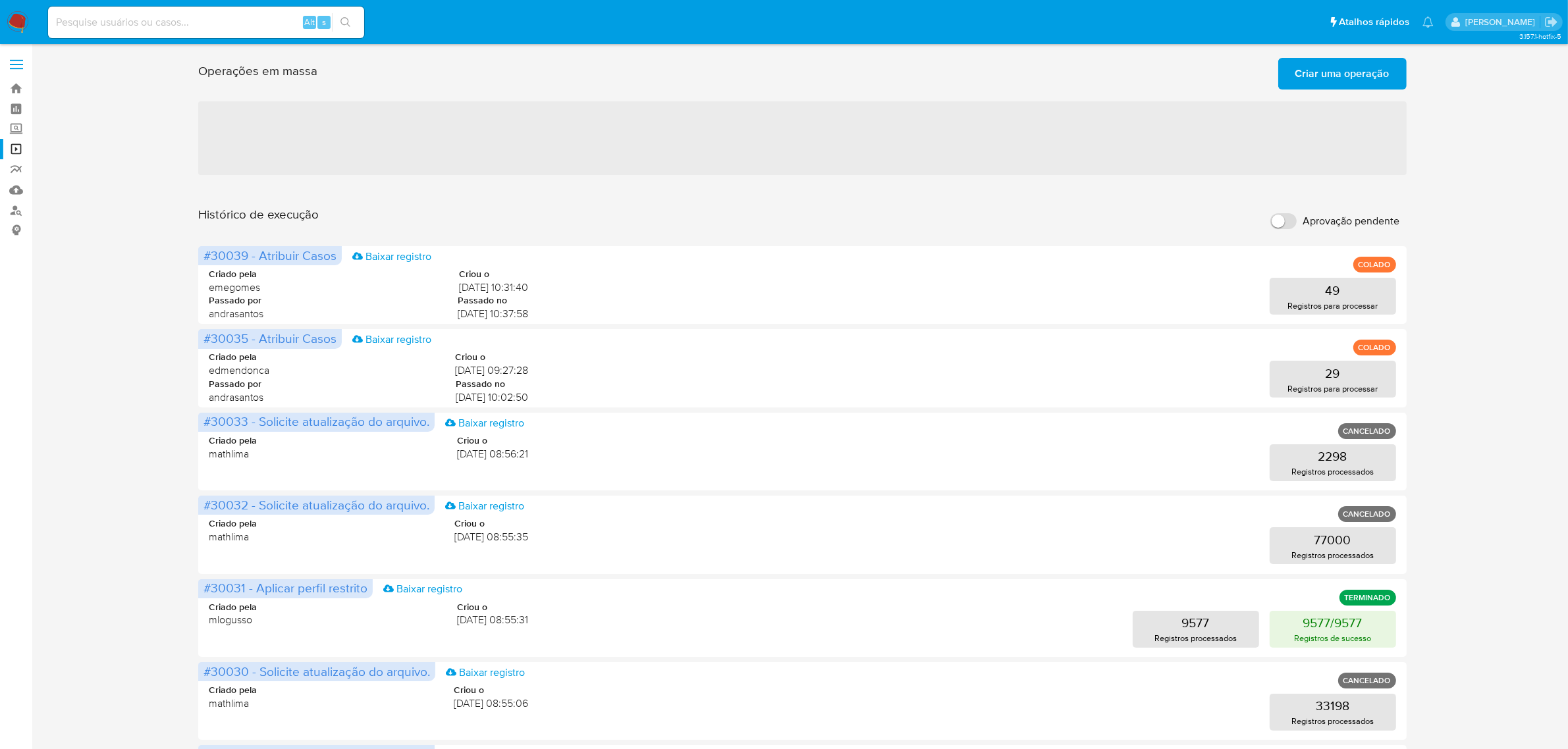
drag, startPoint x: 1552, startPoint y: 509, endPoint x: 1524, endPoint y: 656, distance: 149.6
click at [1539, 656] on div "Operações em massa Criar uma operação Só pode haver no máximo 5 recursos colado…" at bounding box center [803, 584] width 1511 height 1063
click at [1312, 77] on span "Criar uma operação" at bounding box center [1342, 73] width 94 height 29
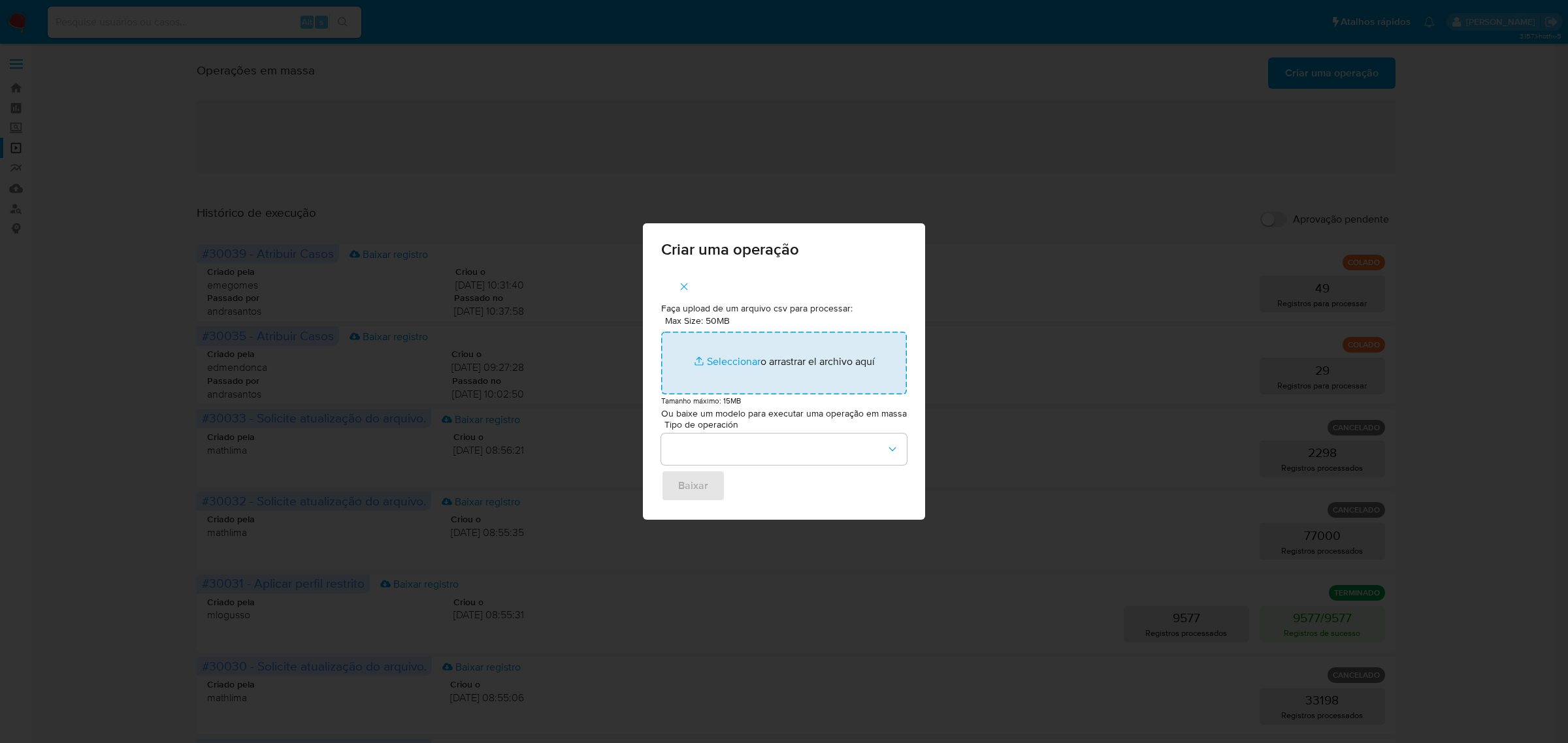
click at [761, 359] on input "Max Size: 50MB Seleccionar archivos" at bounding box center [783, 364] width 246 height 63
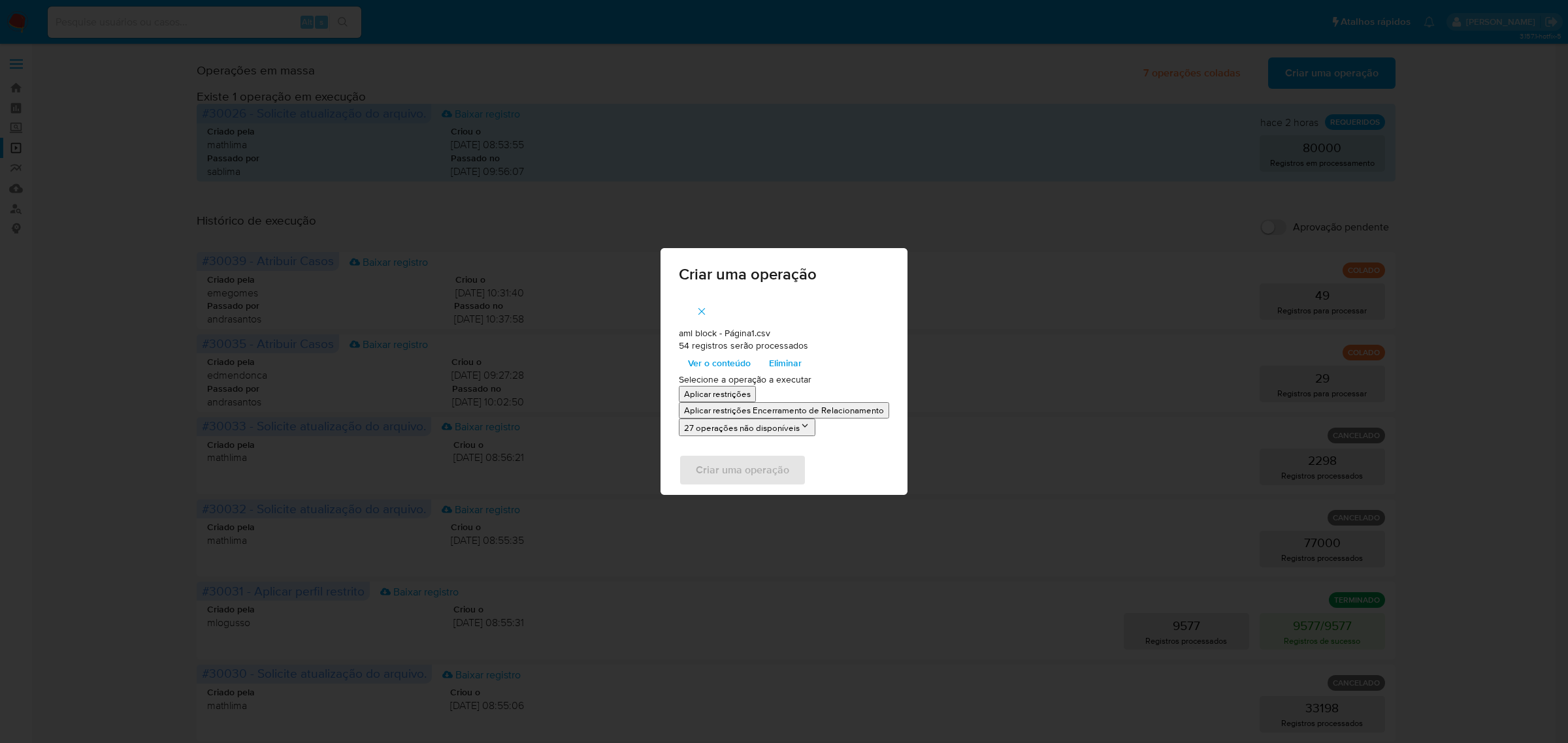
click at [697, 395] on p "Aplicar restrições" at bounding box center [717, 394] width 66 height 12
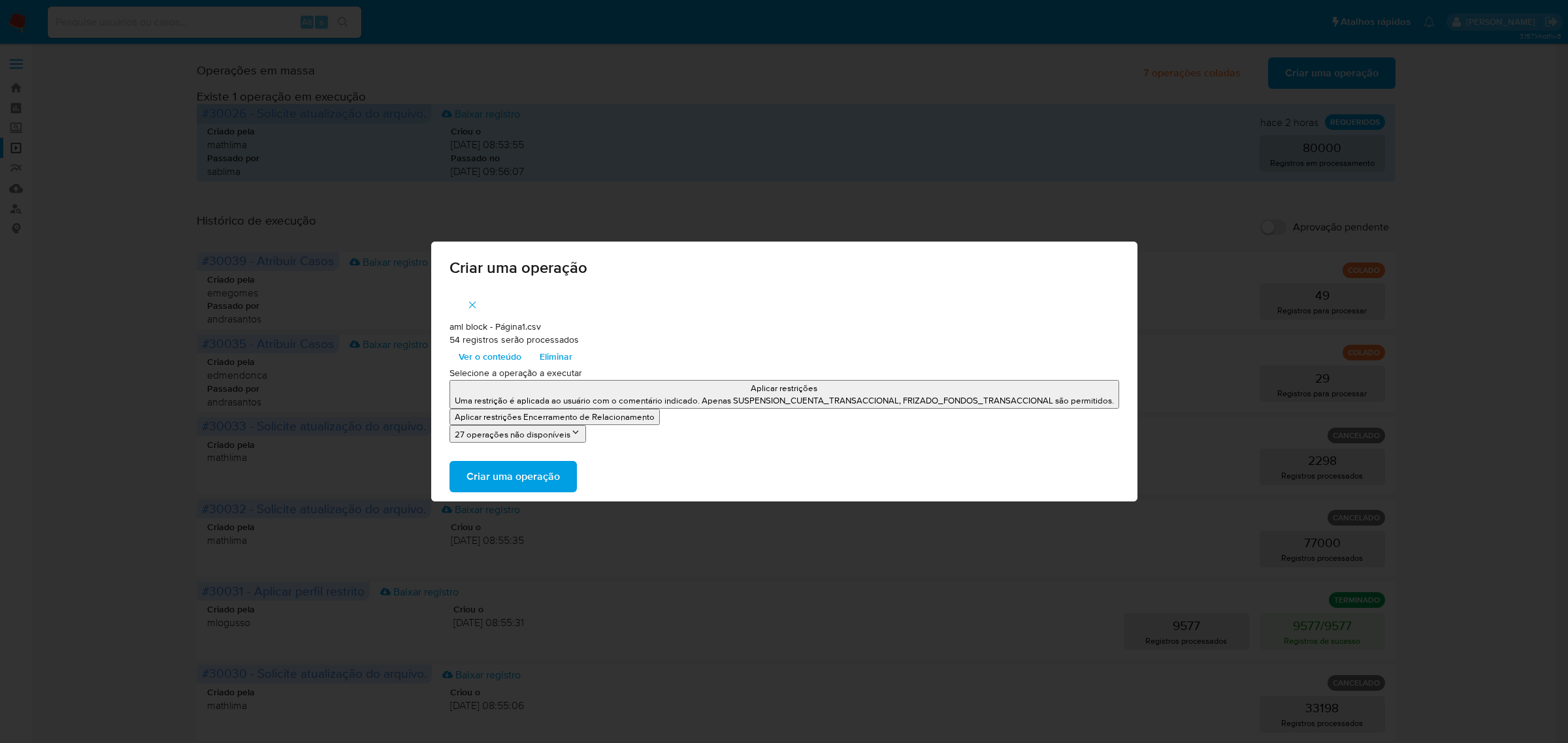
click at [494, 348] on span "Ver o conteúdo" at bounding box center [490, 357] width 63 height 18
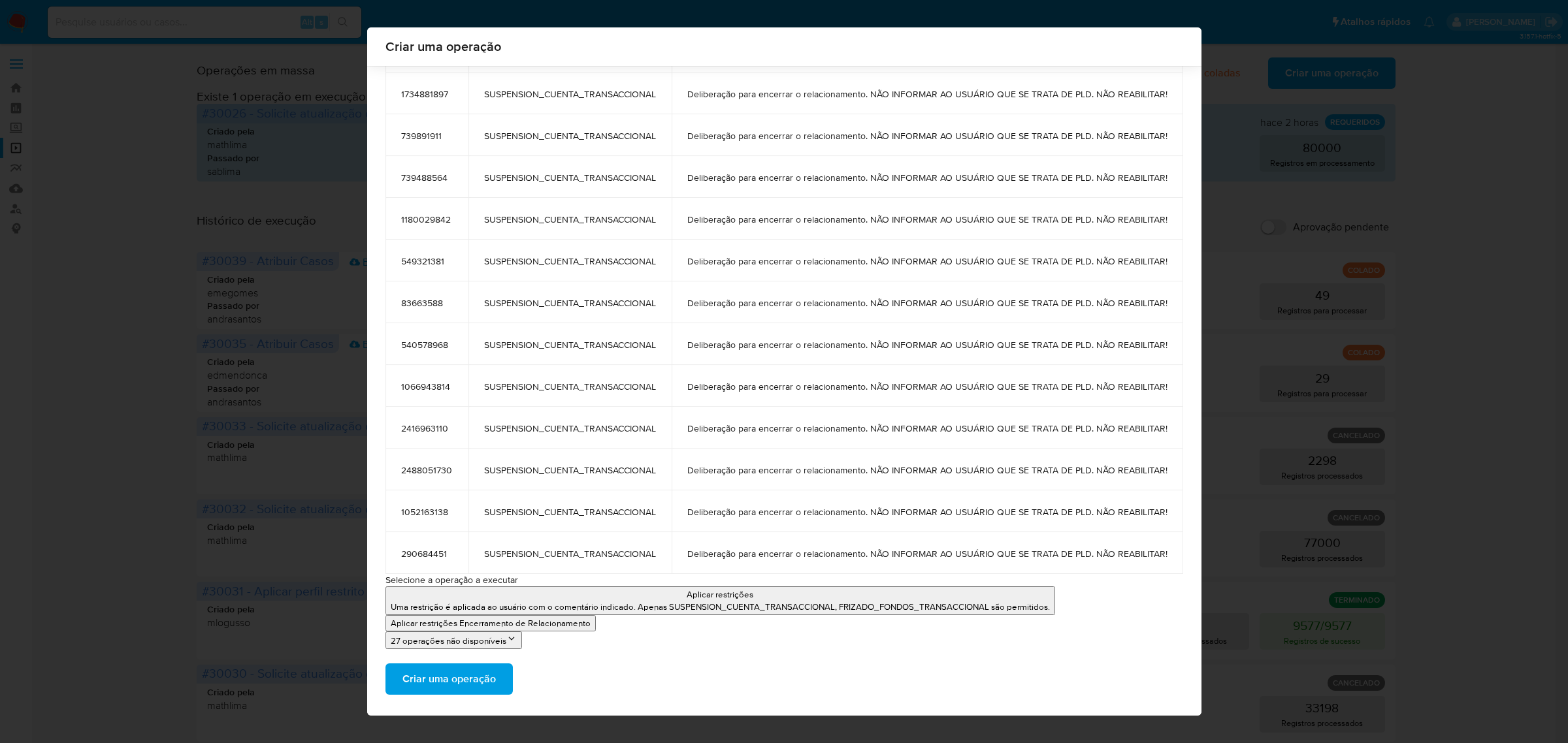
scroll to position [1862, 0]
click at [418, 677] on span "Criar uma operação" at bounding box center [448, 679] width 94 height 29
drag, startPoint x: 312, startPoint y: 534, endPoint x: 700, endPoint y: 457, distance: 395.6
click at [312, 534] on div "Criar uma operação aml block - Página1.csv 54 registros serão processados Escon…" at bounding box center [784, 372] width 1568 height 743
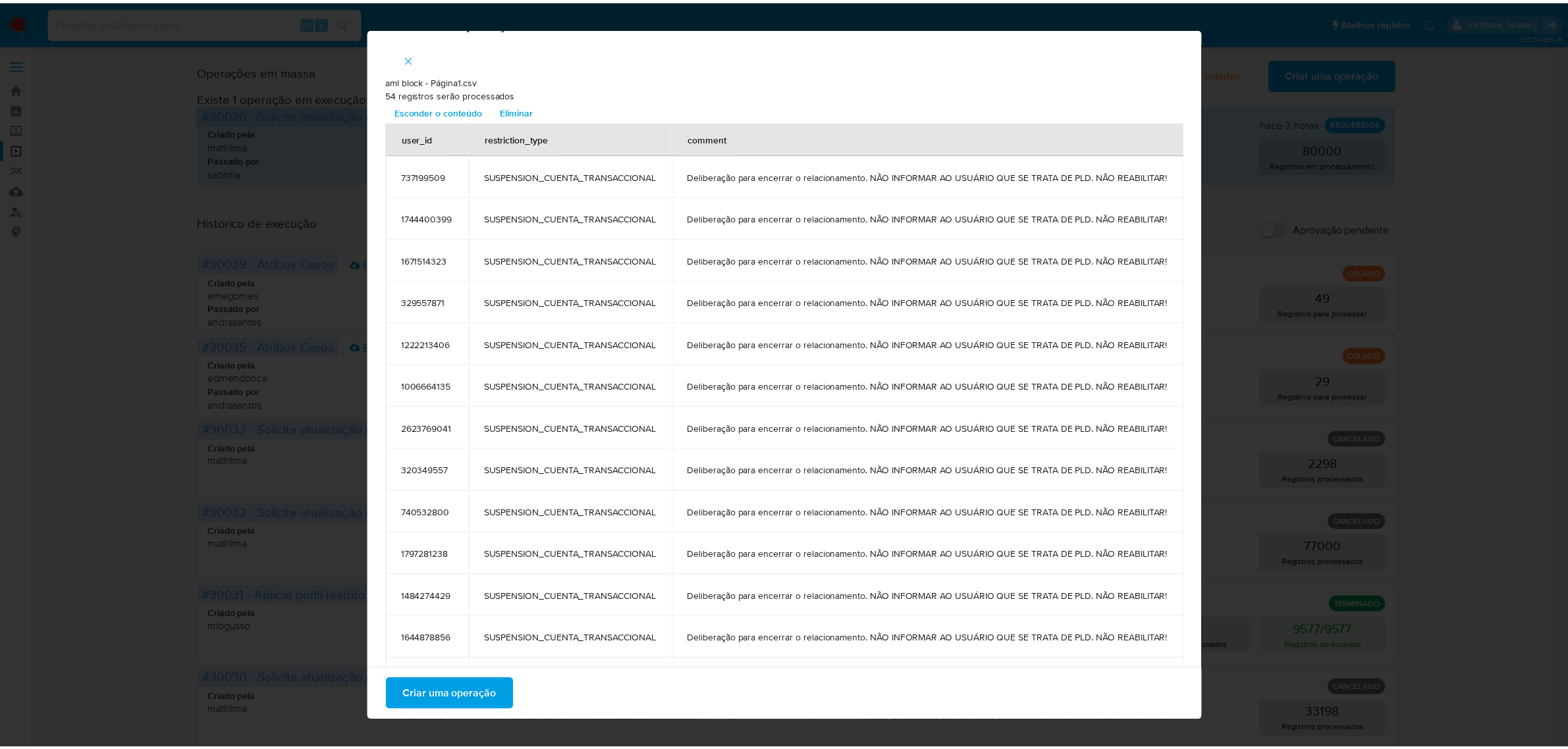
scroll to position [0, 0]
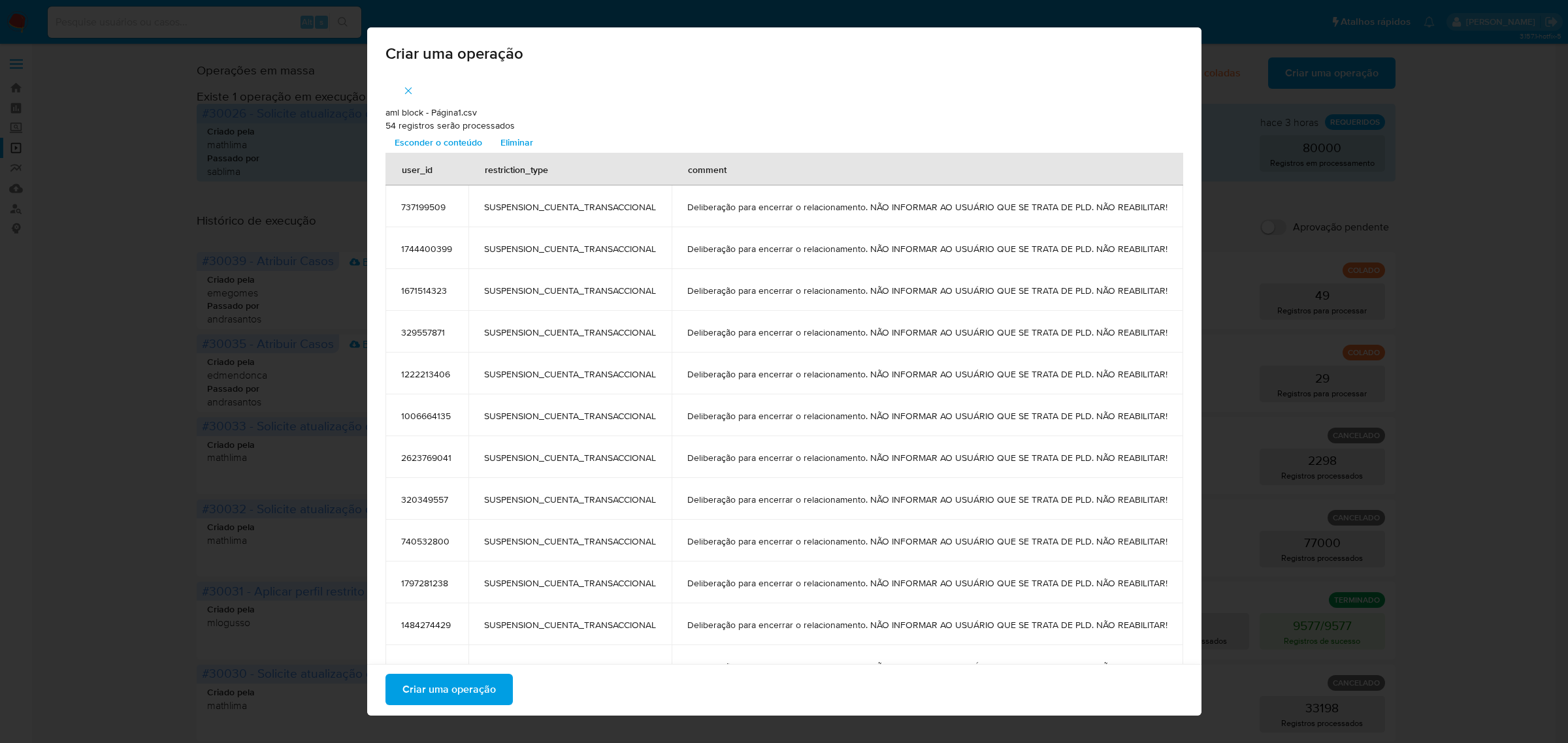
click at [402, 92] on icon "button" at bounding box center [407, 90] width 11 height 11
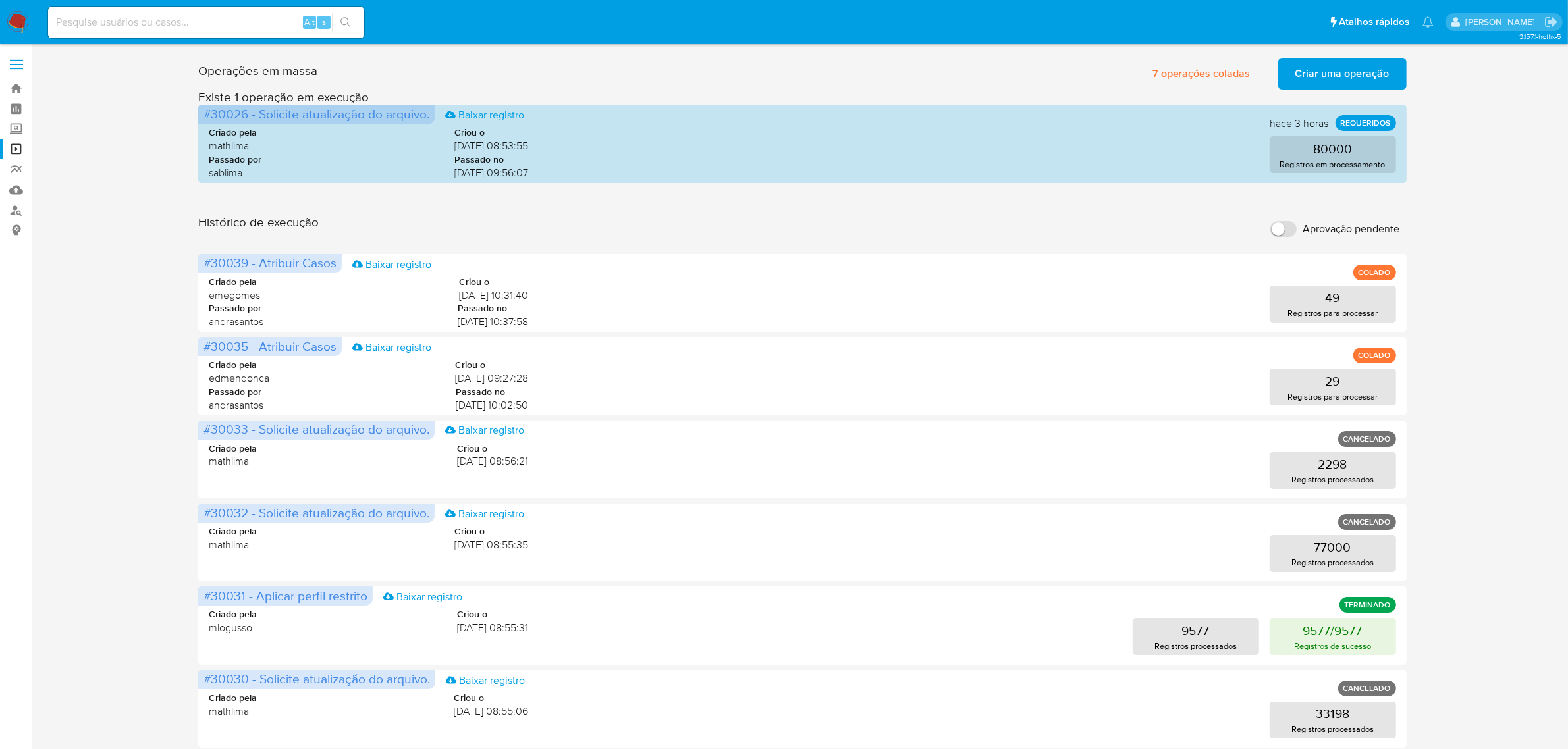
click at [1314, 51] on main "3.157.1-hotfix-5" at bounding box center [784, 566] width 1568 height 1131
click at [1312, 59] on span "Criar uma operação" at bounding box center [1342, 73] width 94 height 29
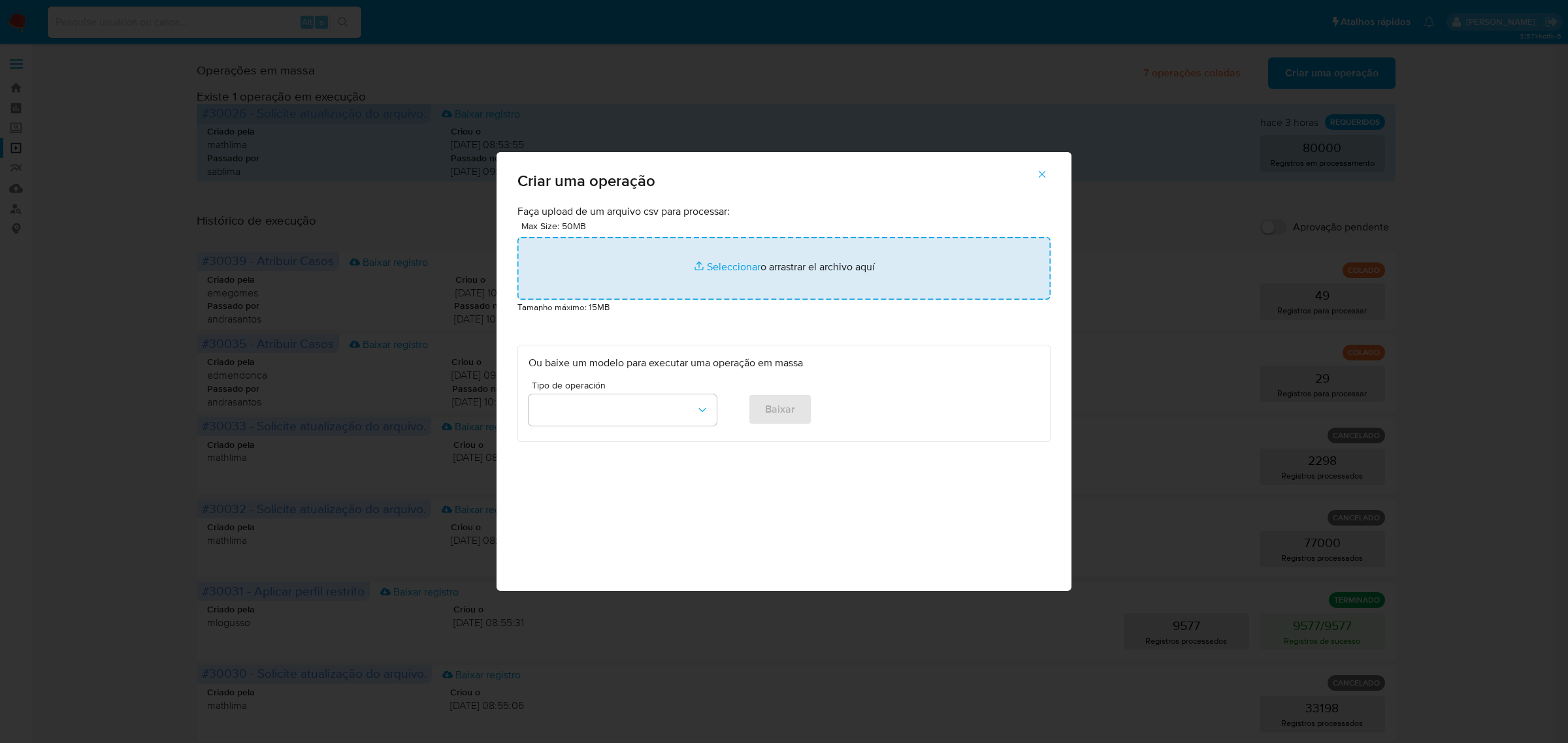
click at [726, 261] on input "file" at bounding box center [784, 268] width 533 height 63
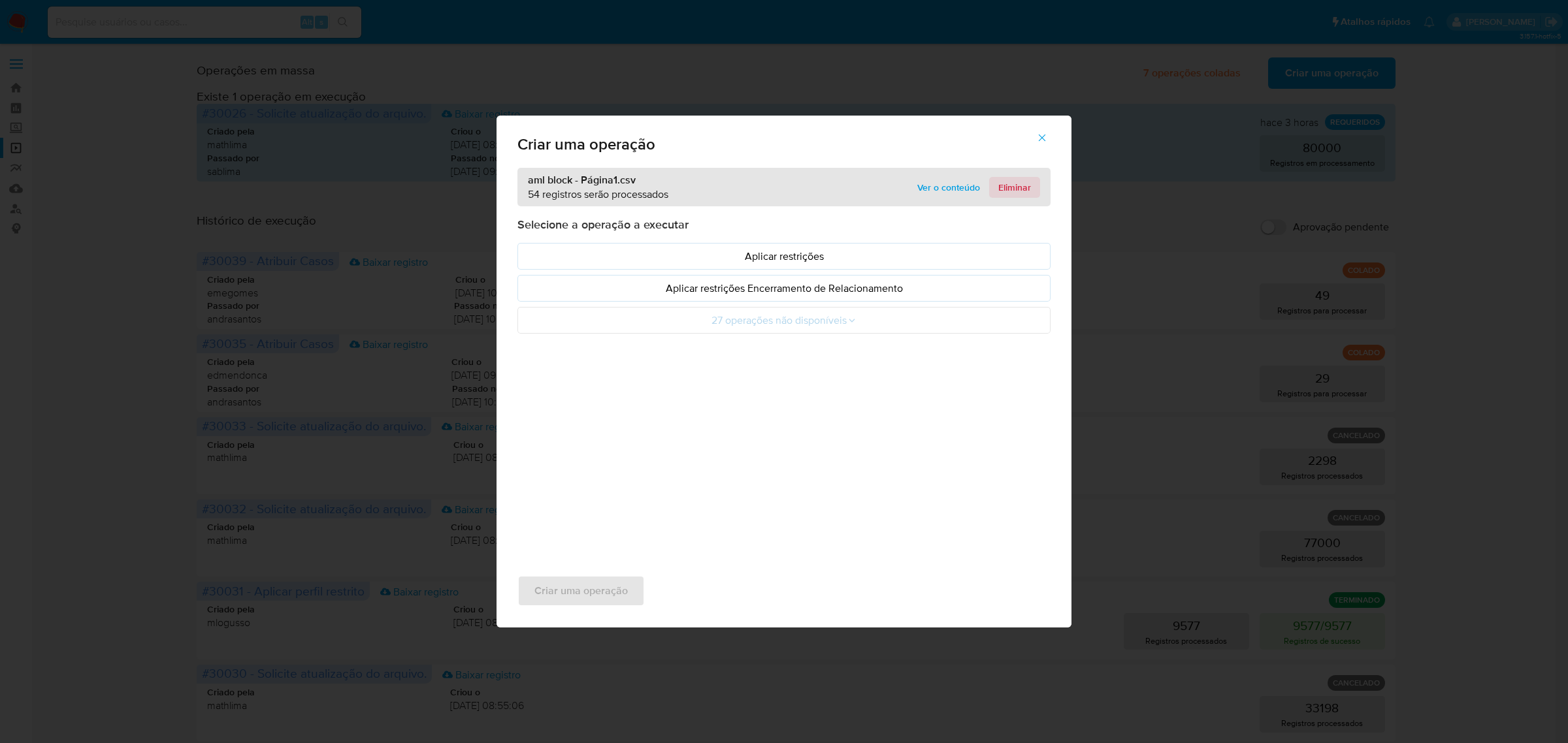
click at [1017, 191] on span "Eliminar" at bounding box center [1014, 187] width 32 height 18
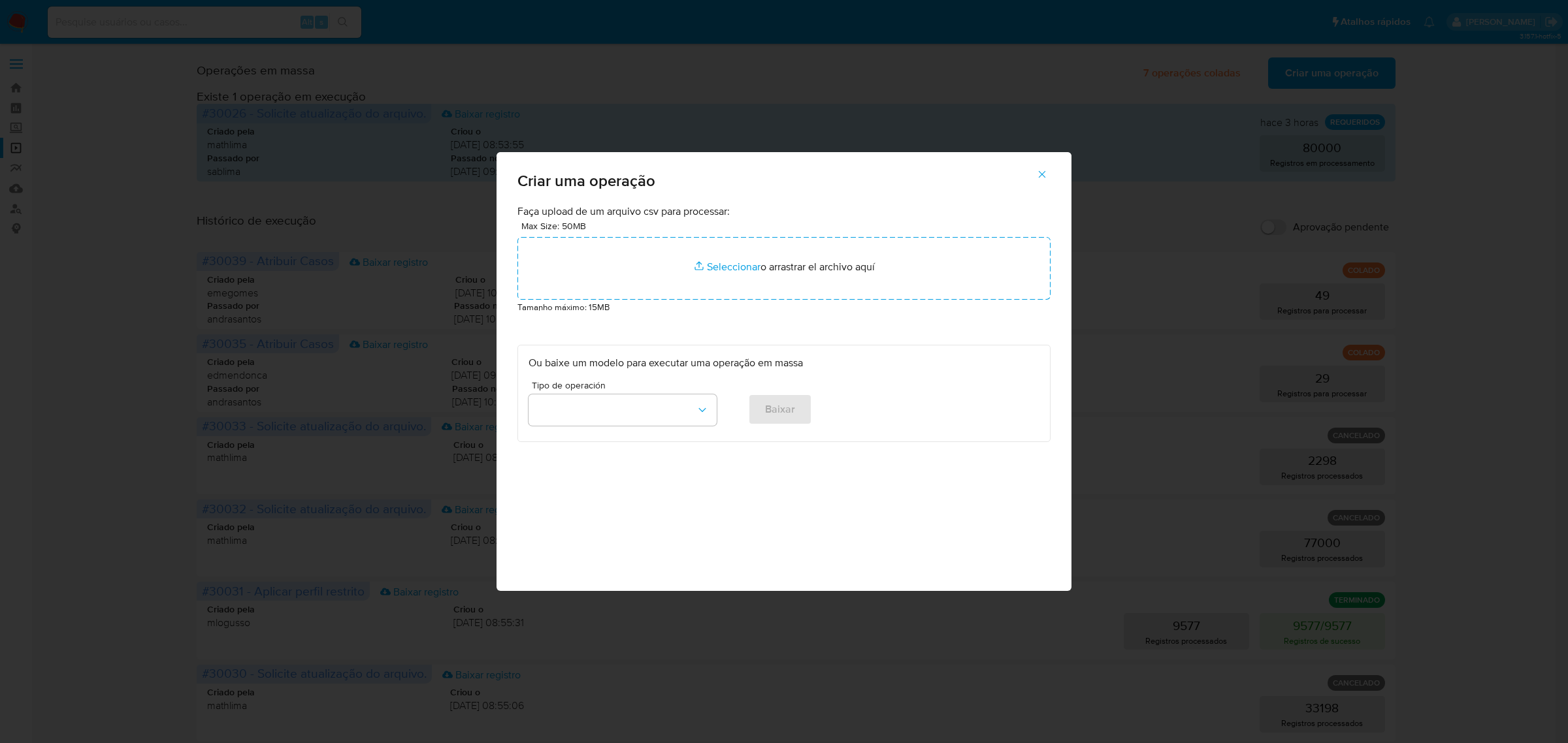
click at [1048, 165] on button "button" at bounding box center [1042, 175] width 45 height 31
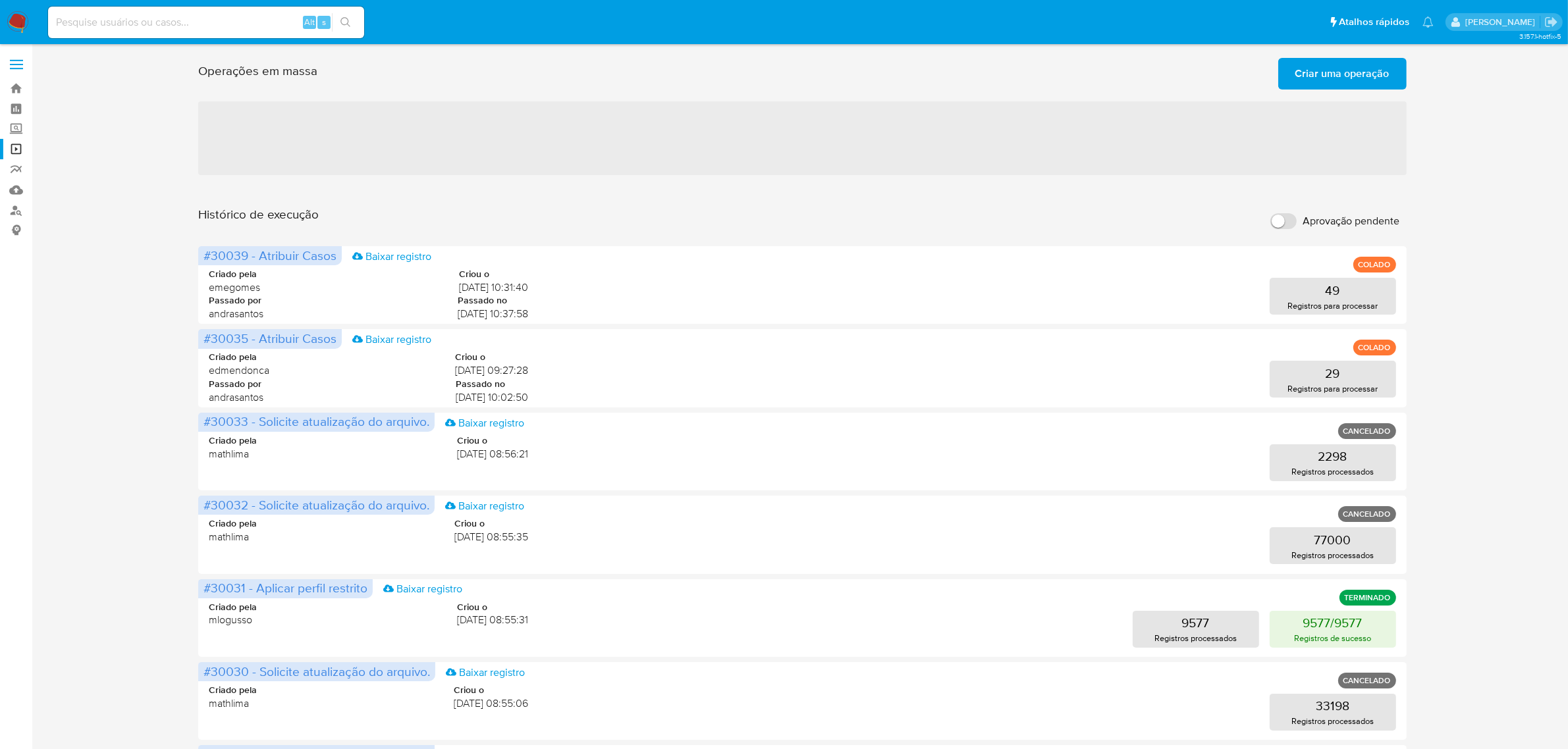
click at [1331, 72] on span "Criar uma operação" at bounding box center [1342, 73] width 94 height 29
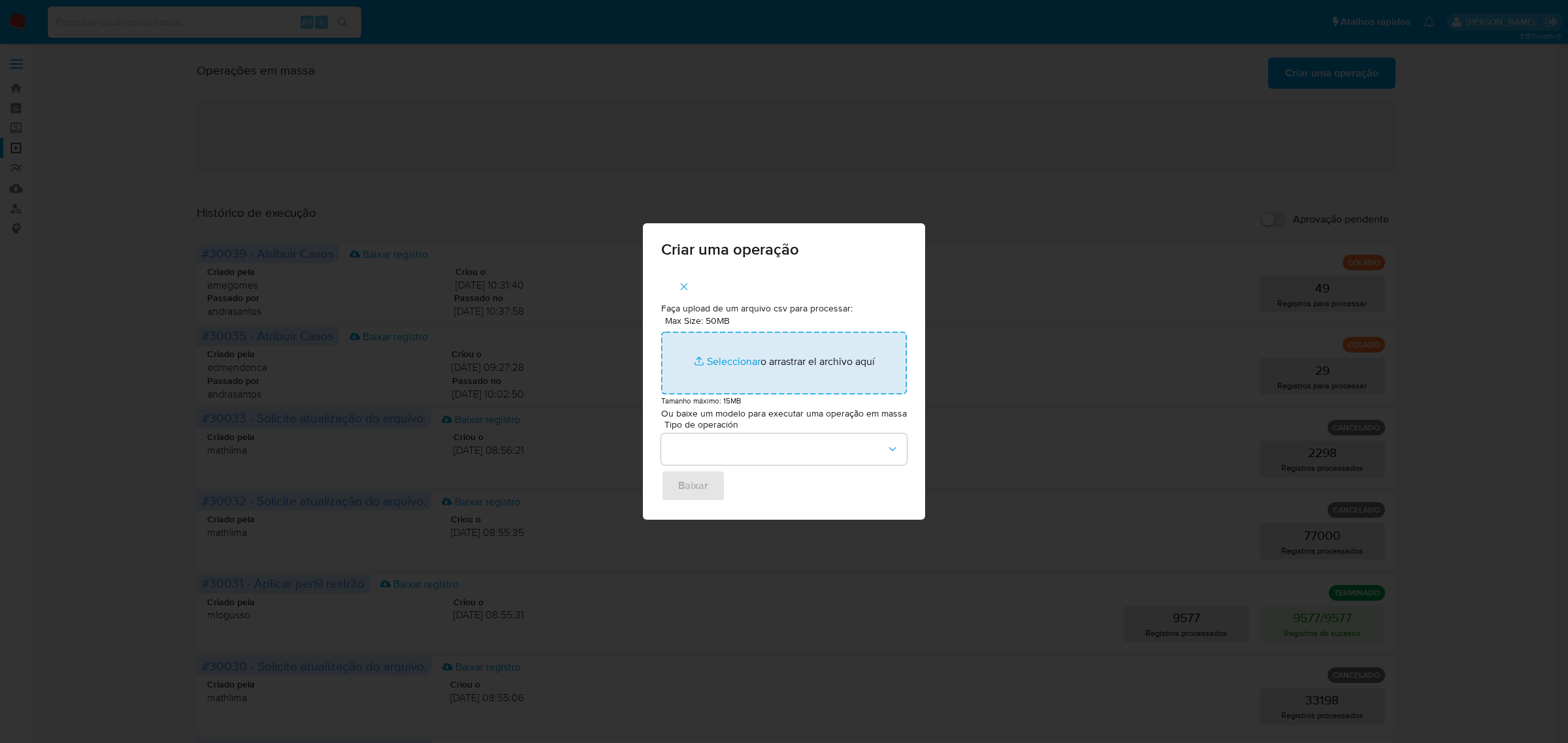
click at [723, 358] on input "Max Size: 50MB Seleccionar archivos" at bounding box center [783, 364] width 246 height 63
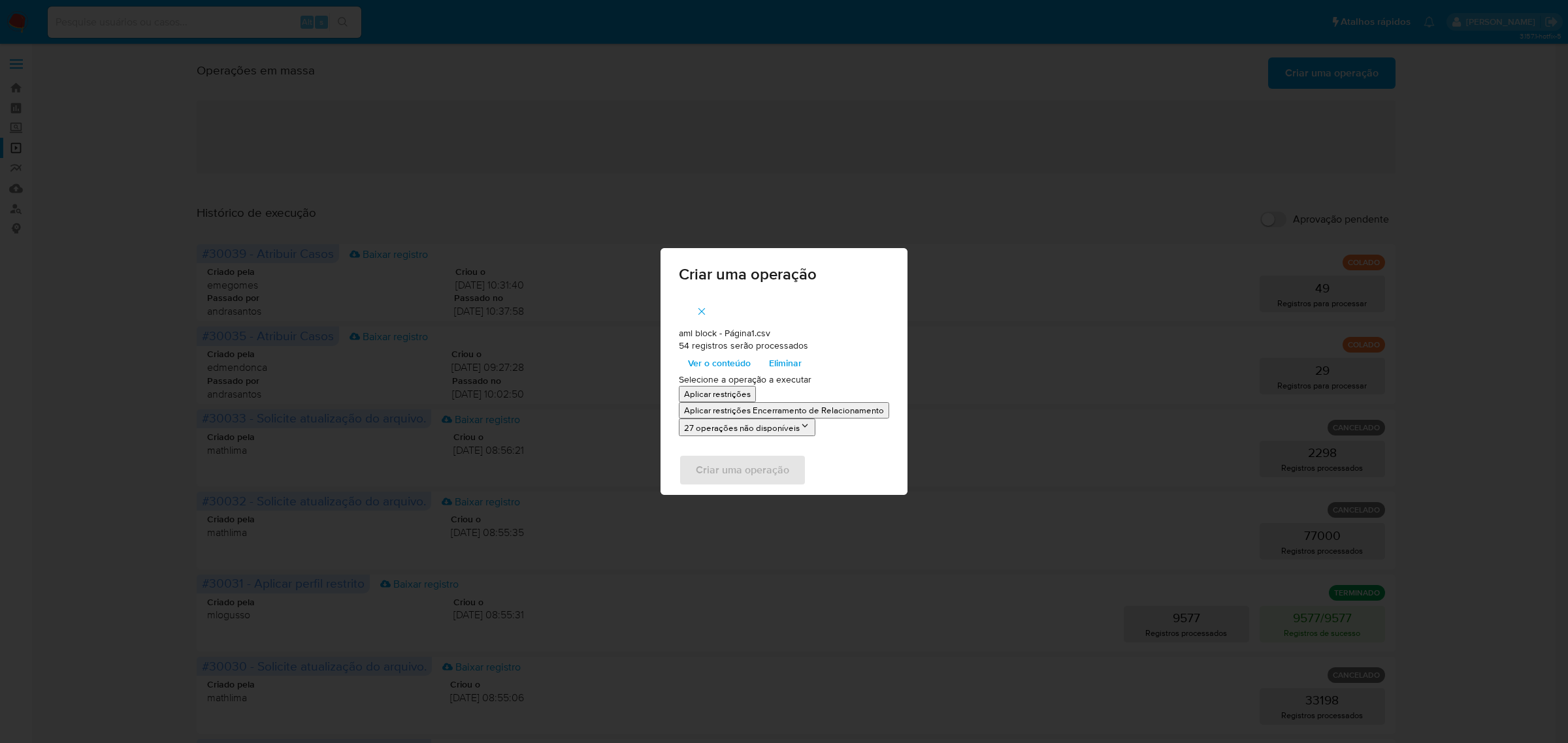
click at [712, 397] on p "Aplicar restrições" at bounding box center [717, 394] width 66 height 12
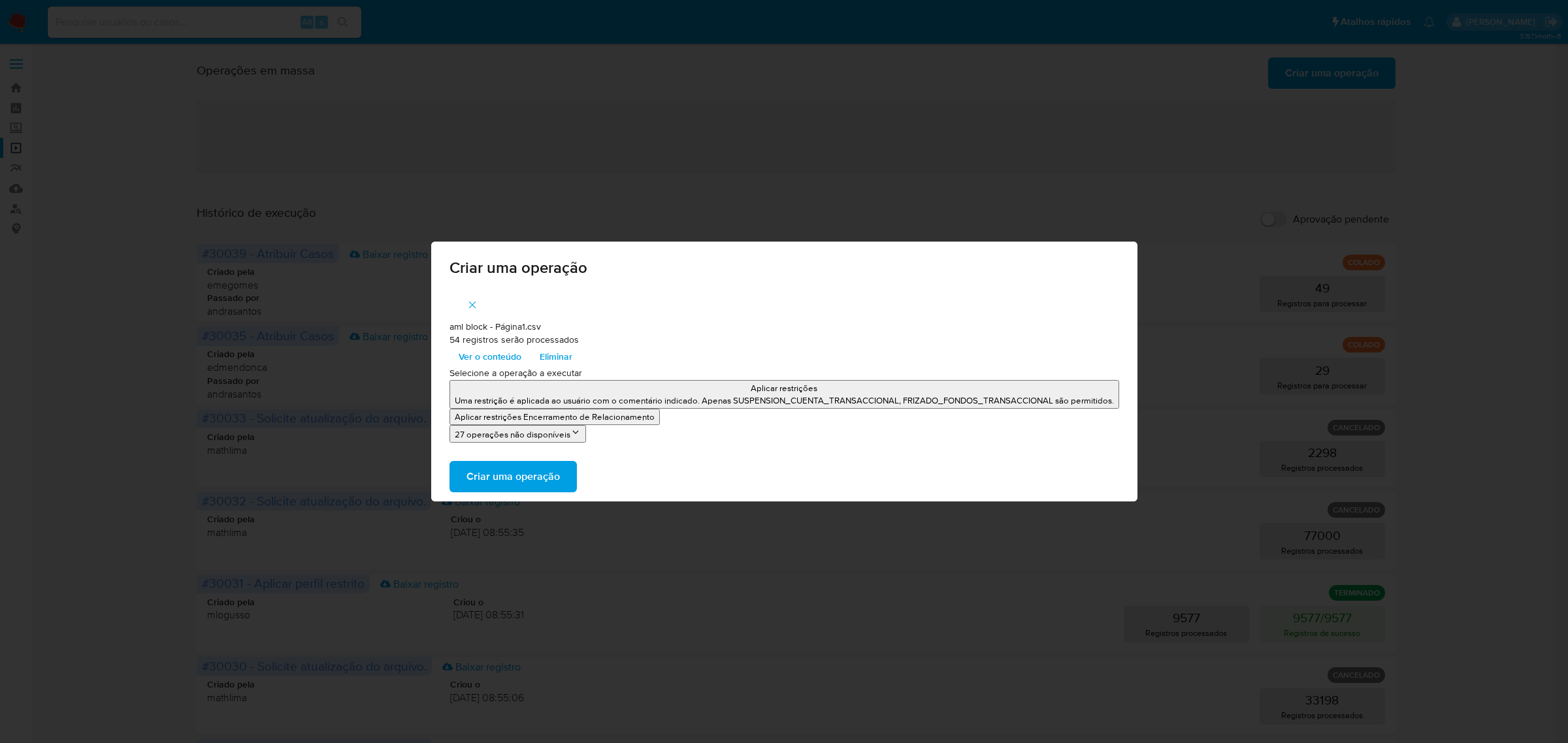
click at [497, 351] on span "Ver o conteúdo" at bounding box center [490, 357] width 63 height 18
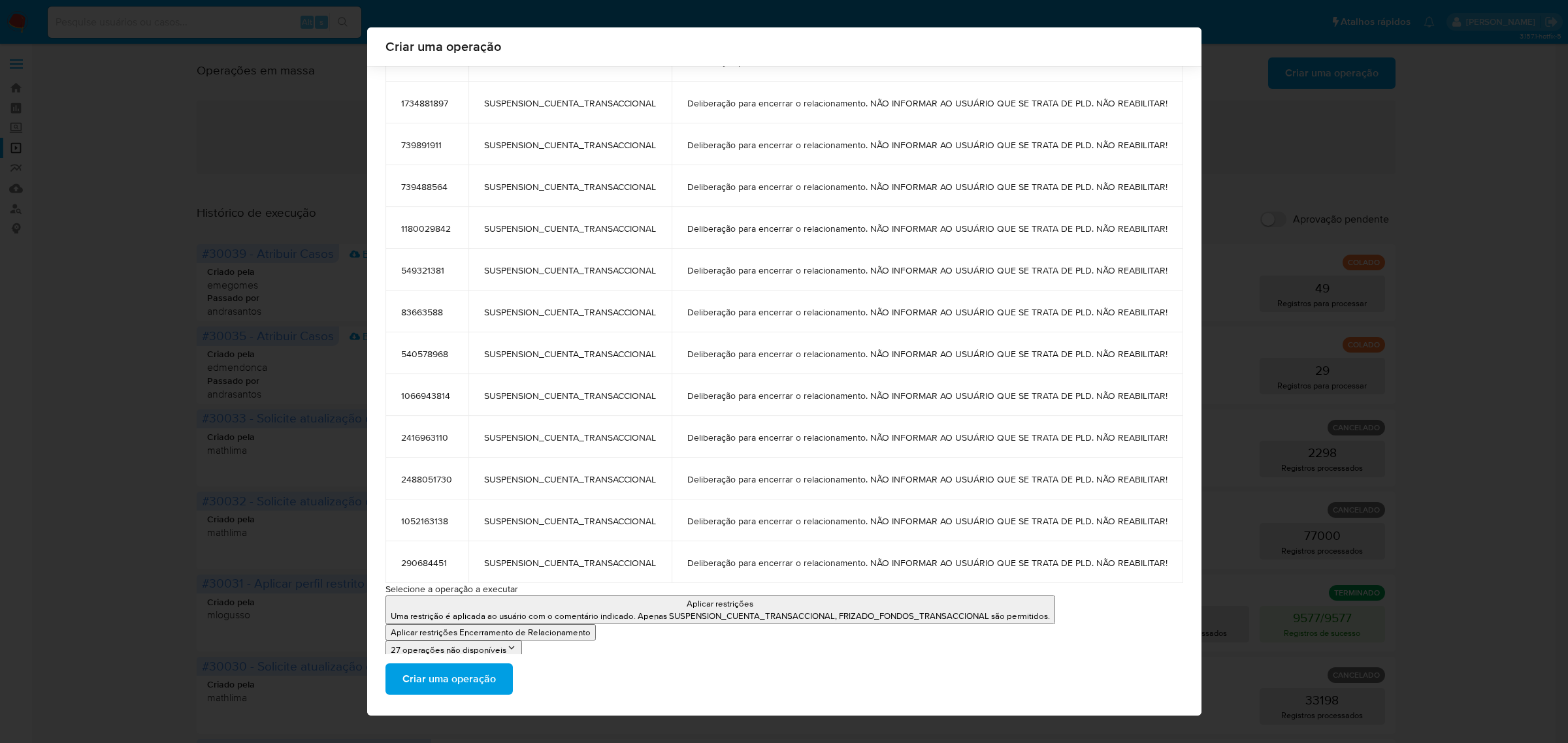
scroll to position [1862, 0]
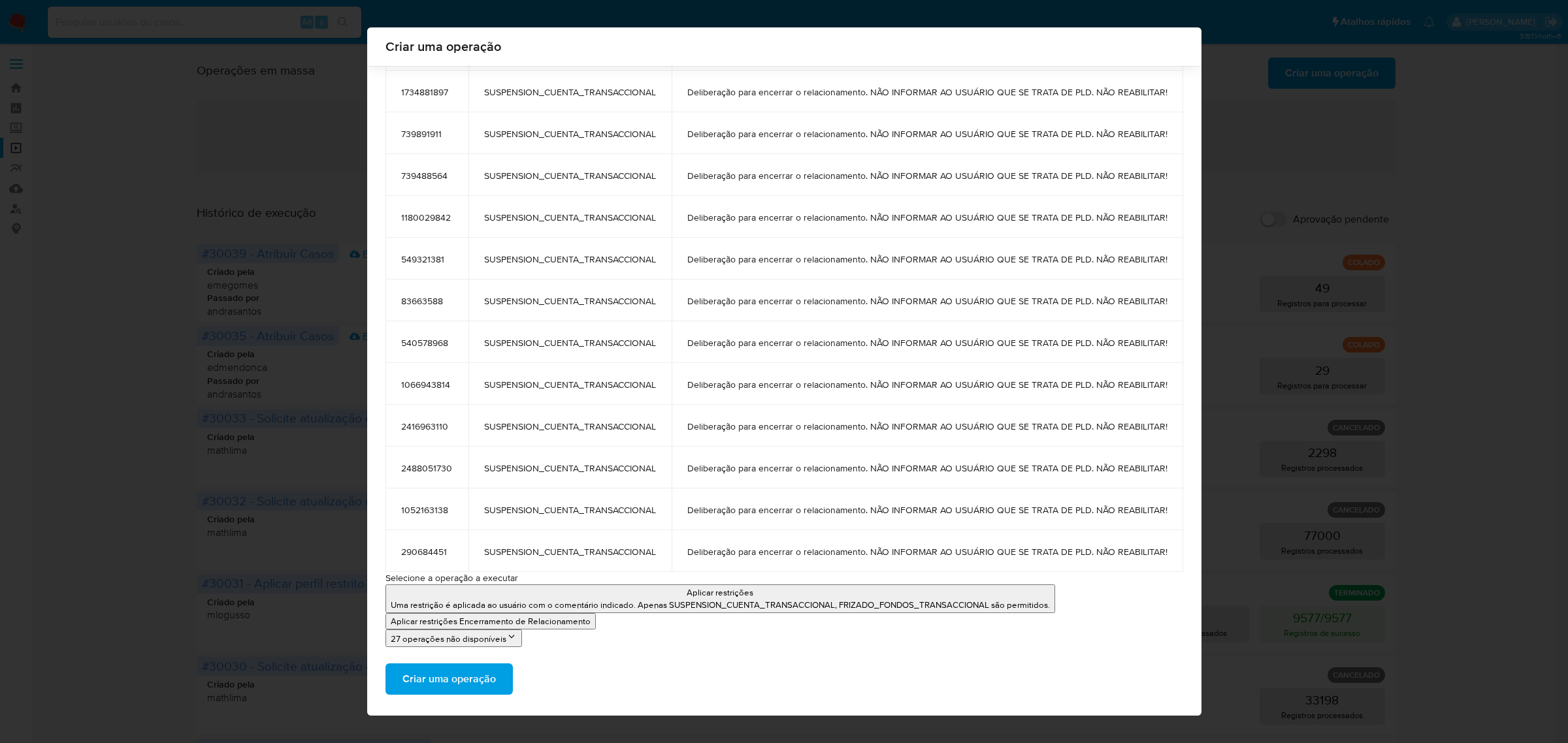
click at [423, 675] on span "Criar uma operação" at bounding box center [448, 679] width 94 height 29
click at [441, 683] on span "Criar uma operação" at bounding box center [448, 679] width 94 height 29
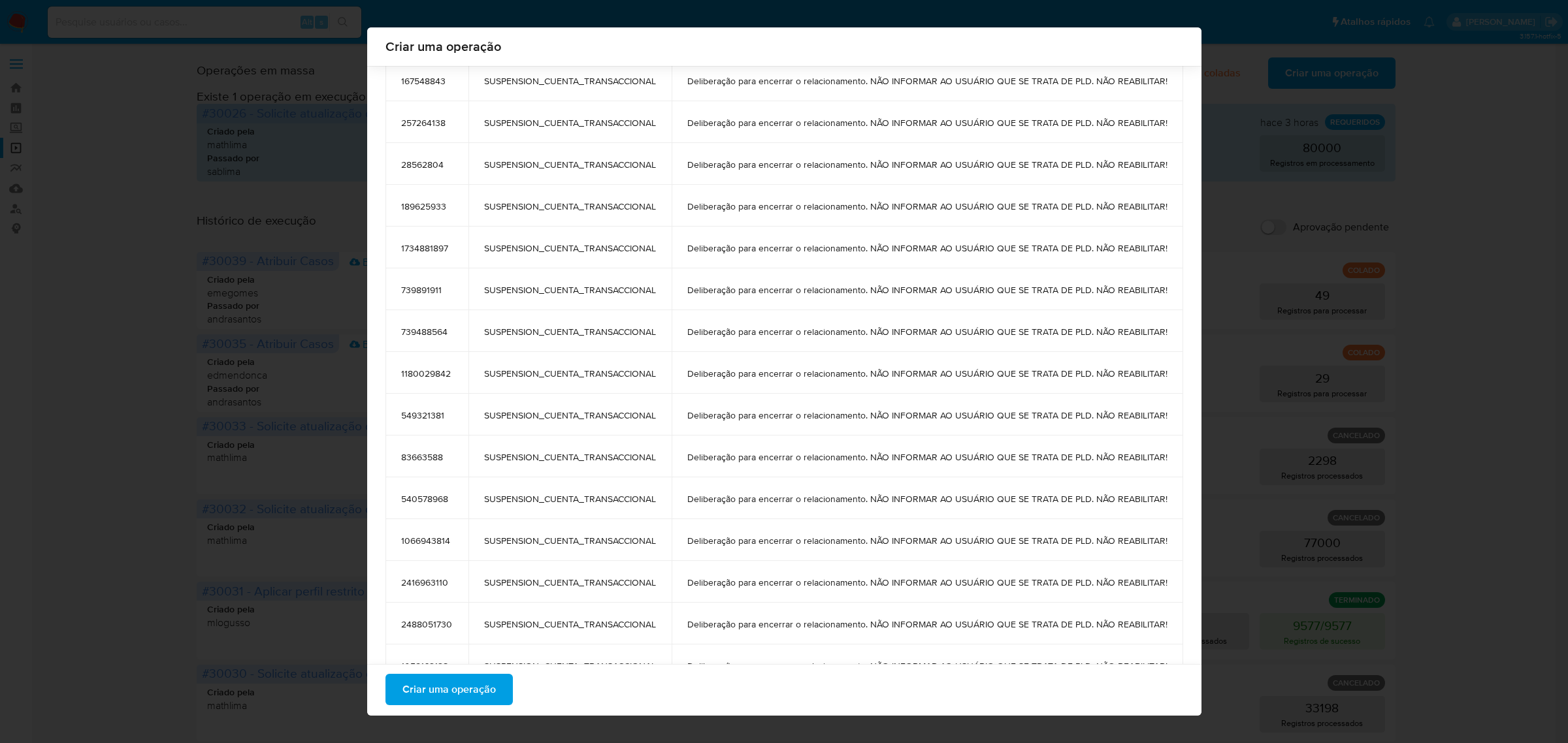
scroll to position [1852, 0]
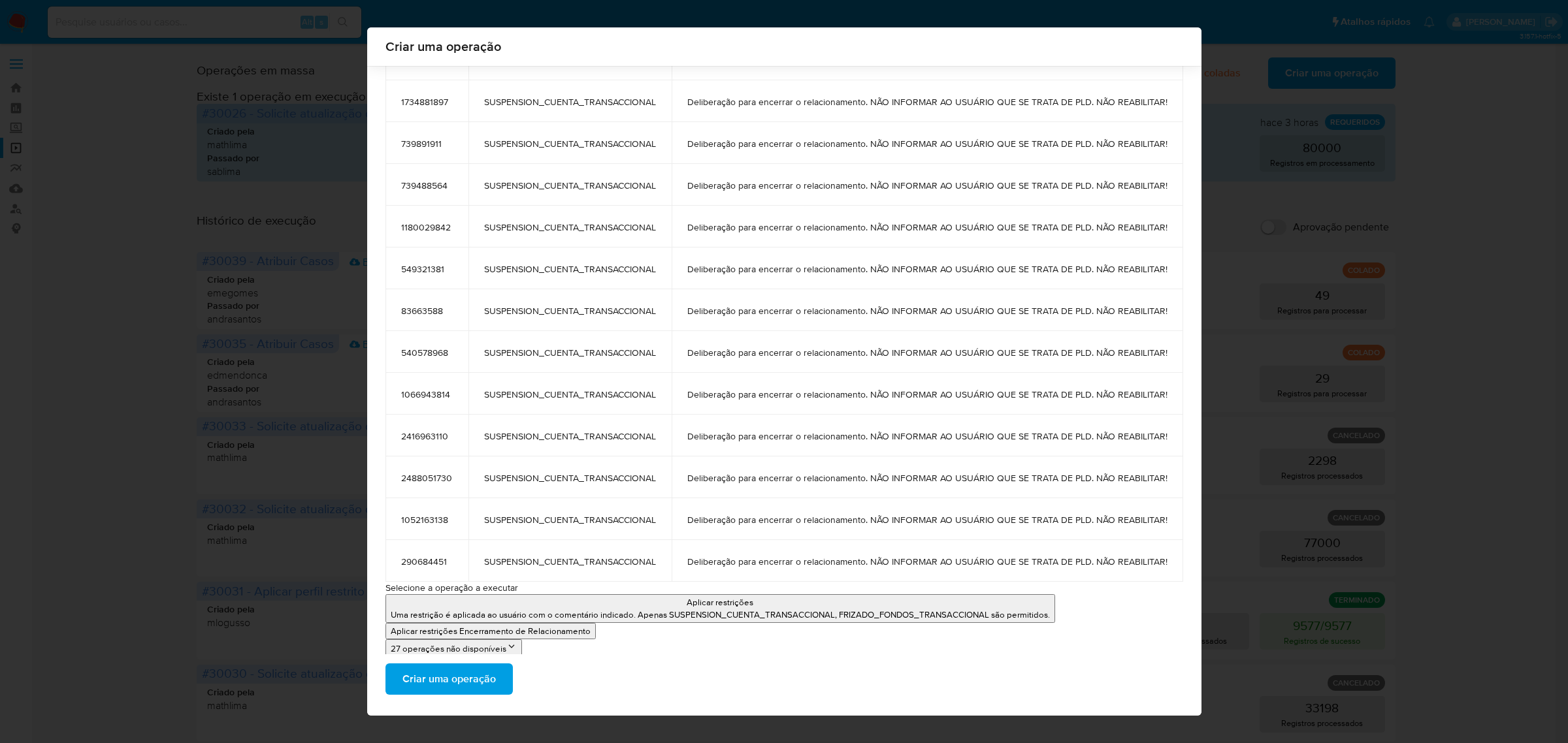
click at [324, 157] on div "Criar uma operação aml block - Página1.csv 54 registros serão processados Escon…" at bounding box center [784, 372] width 1568 height 743
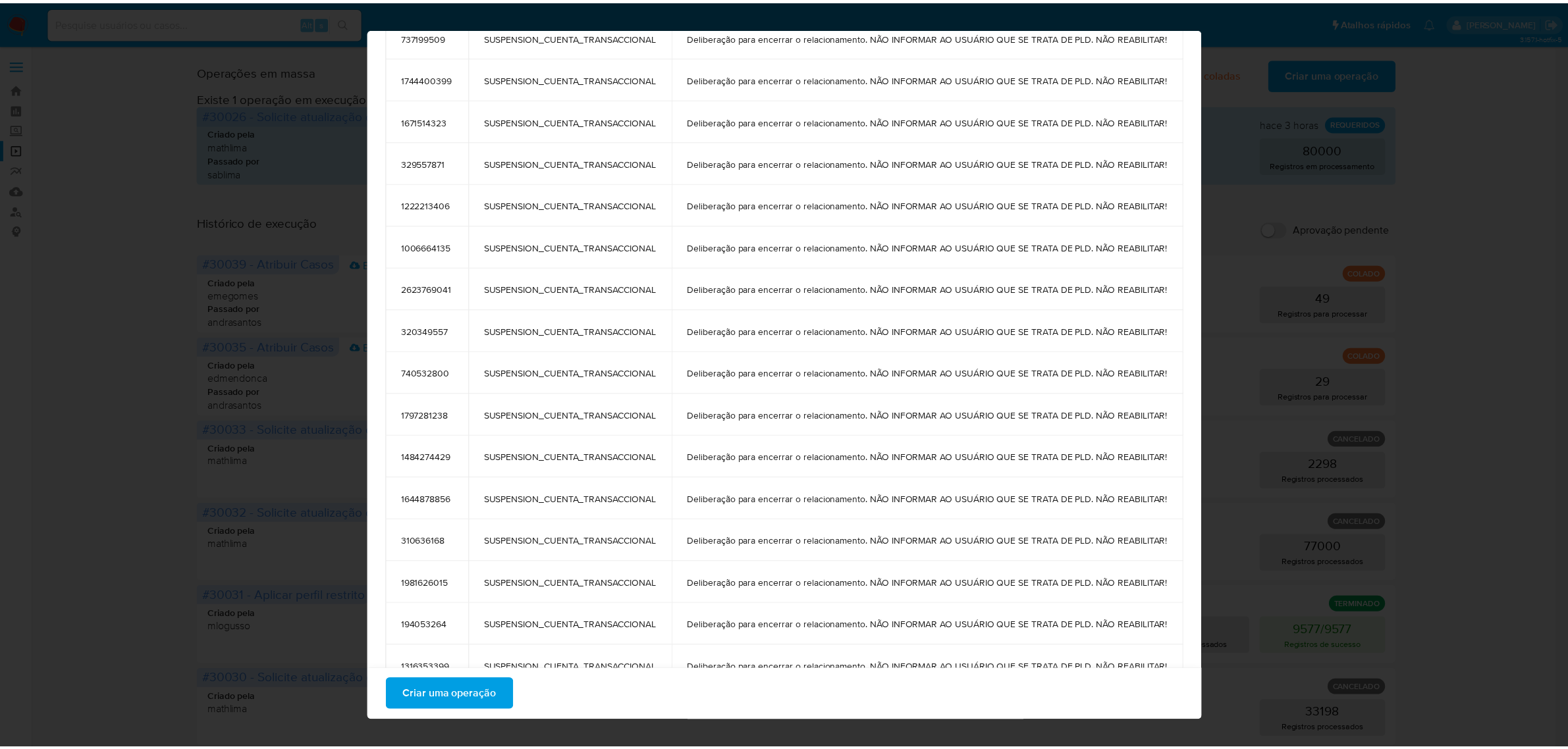
scroll to position [0, 0]
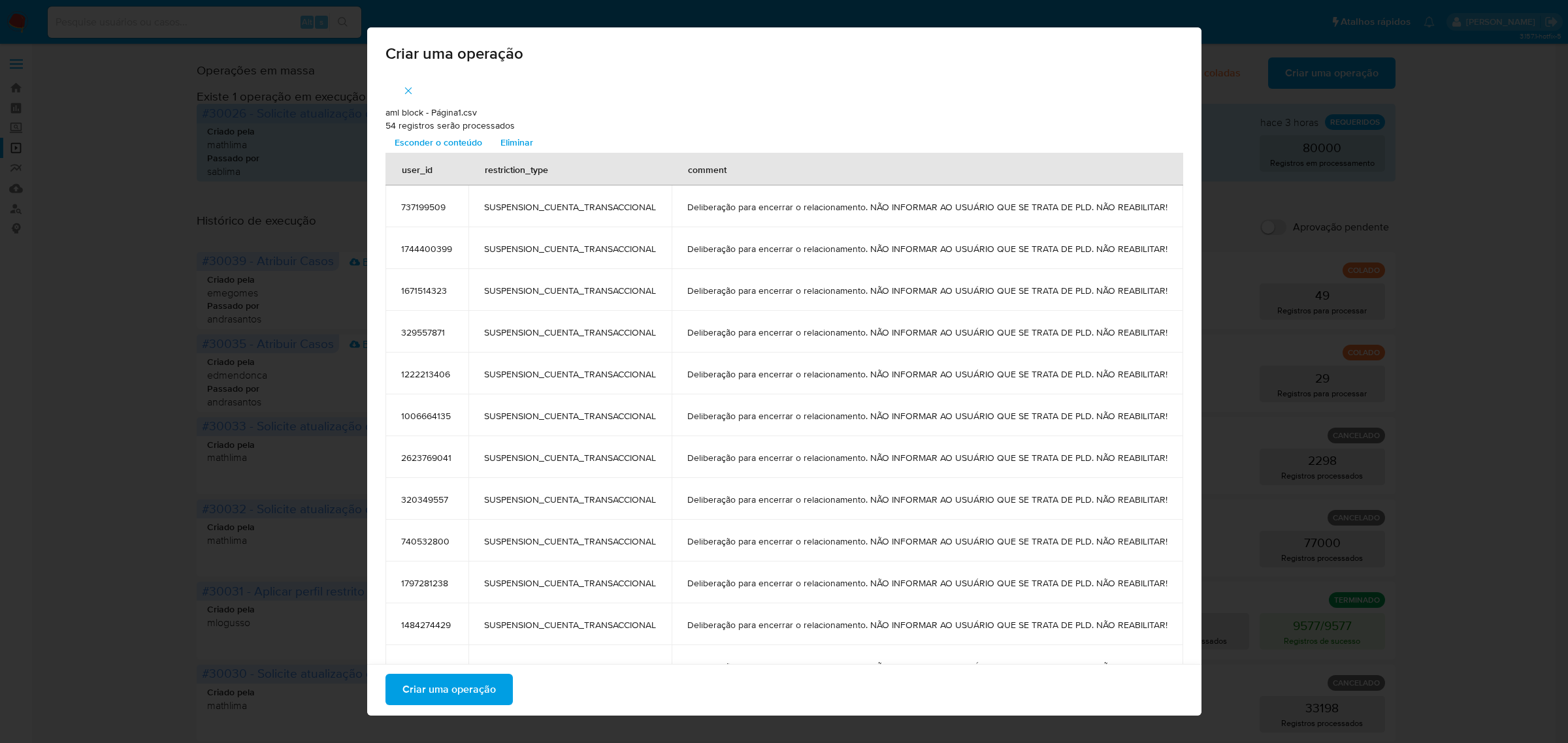
click at [404, 85] on icon "button" at bounding box center [407, 90] width 11 height 11
